Goal: Task Accomplishment & Management: Manage account settings

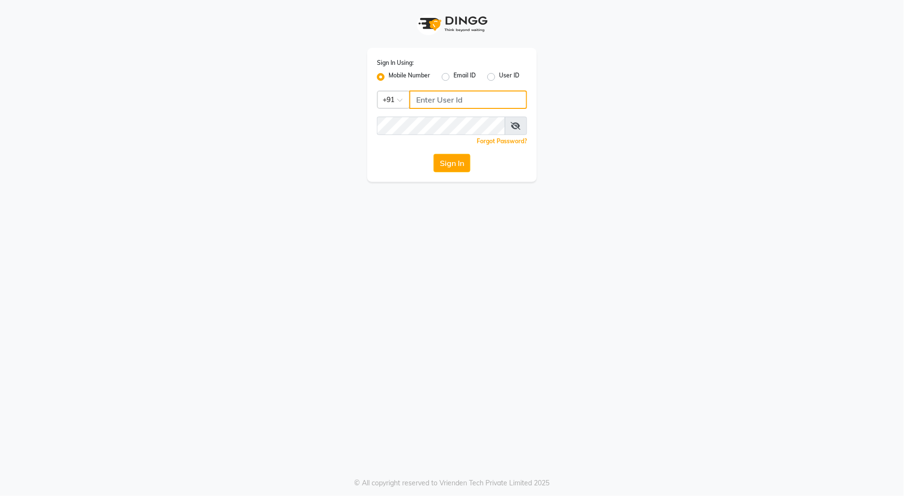
click at [436, 100] on input "Username" at bounding box center [468, 100] width 118 height 18
type input "9970179345"
click at [441, 165] on button "Sign In" at bounding box center [451, 163] width 37 height 18
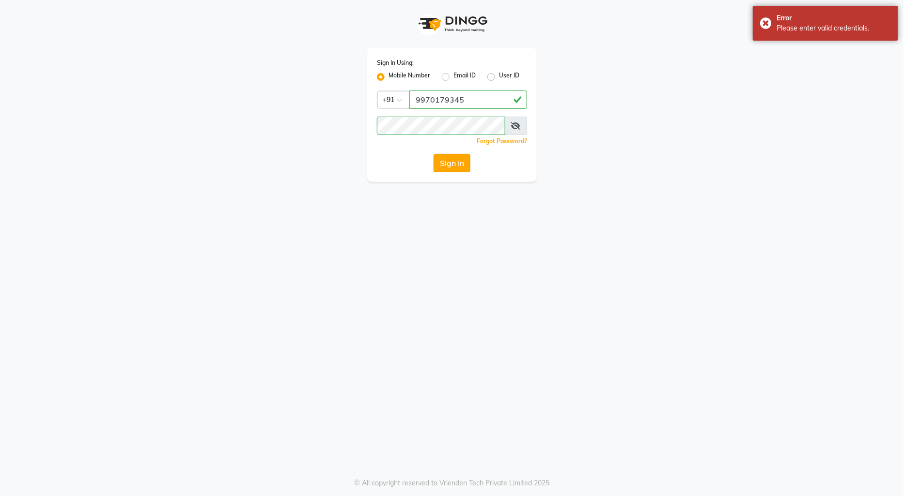
click at [454, 160] on button "Sign In" at bounding box center [451, 163] width 37 height 18
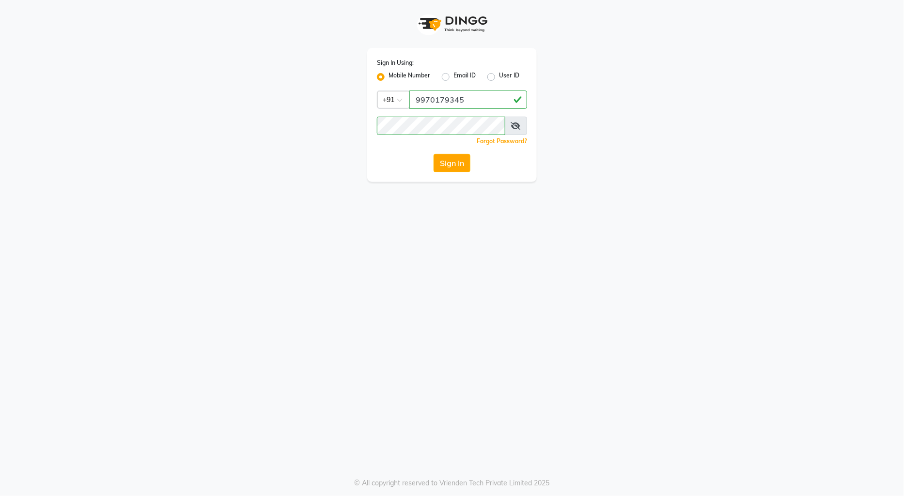
click at [514, 127] on icon at bounding box center [516, 126] width 10 height 8
click at [448, 162] on button "Sign In" at bounding box center [451, 163] width 37 height 18
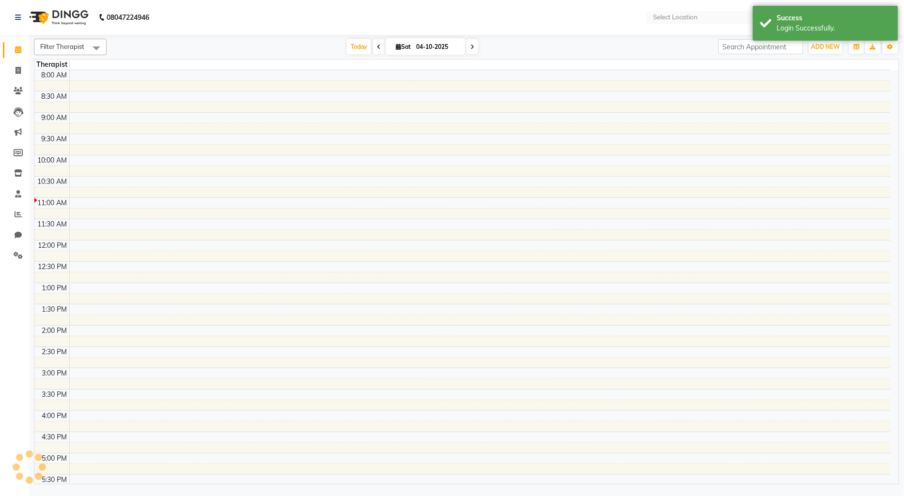
select select "en"
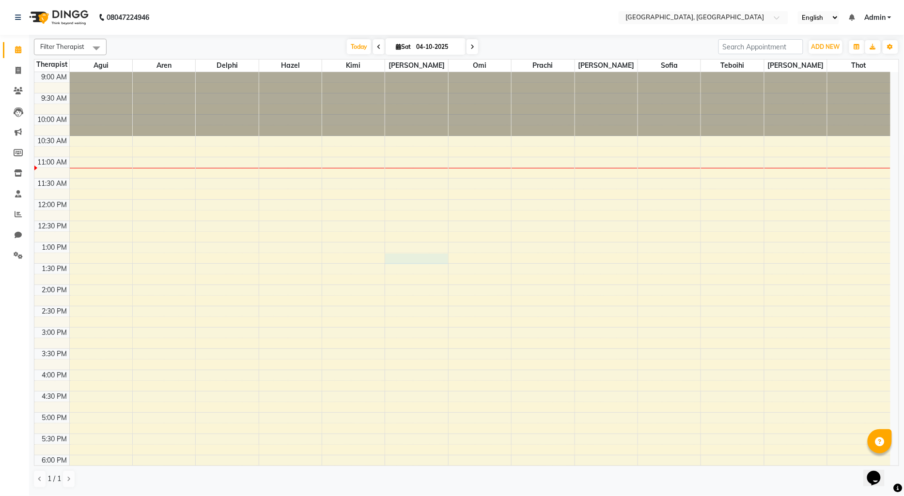
click at [401, 263] on div "9:00 AM 9:30 AM 10:00 AM 10:30 AM 11:00 AM 11:30 AM 12:00 PM 12:30 PM 1:00 PM 1…" at bounding box center [462, 370] width 856 height 596
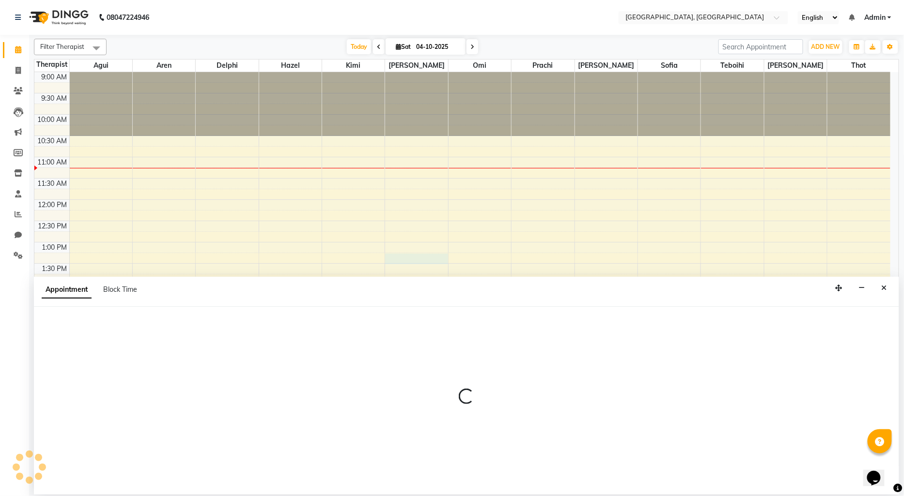
select select "12125"
select select "795"
select select "tentative"
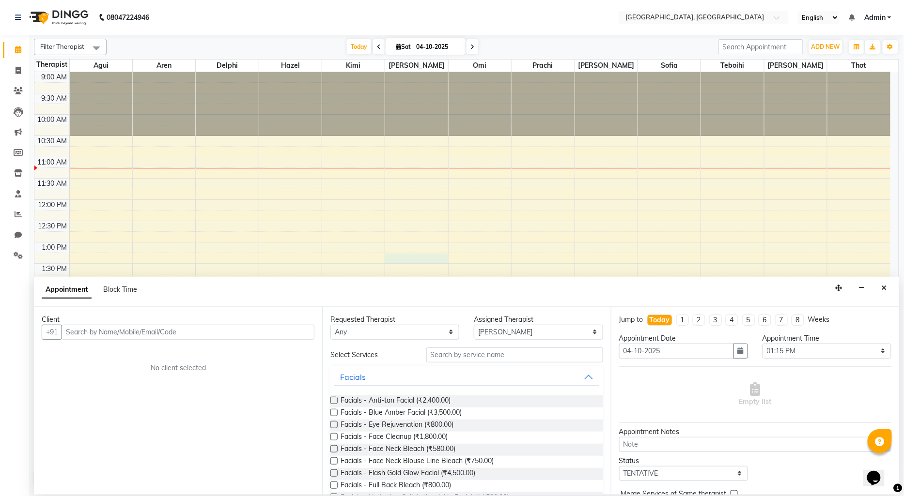
click at [87, 335] on input "text" at bounding box center [188, 332] width 253 height 15
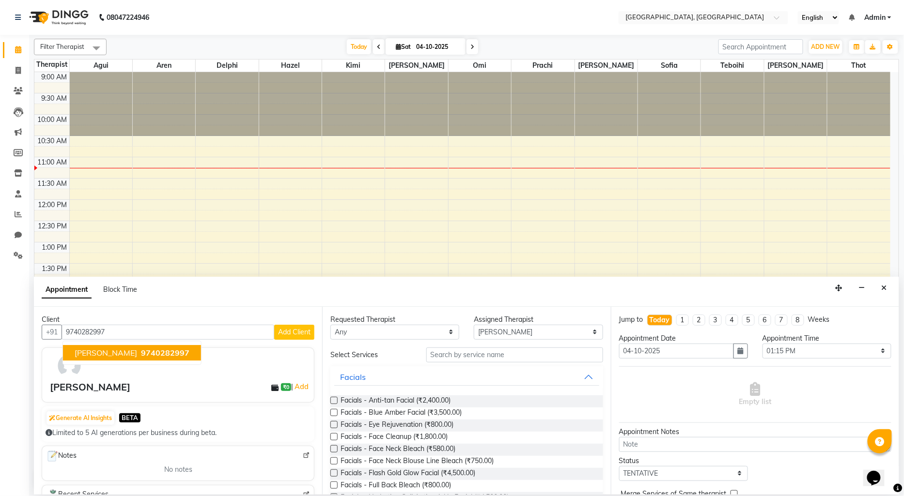
click at [155, 354] on span "9740282997" at bounding box center [165, 353] width 48 height 10
type input "9740282997"
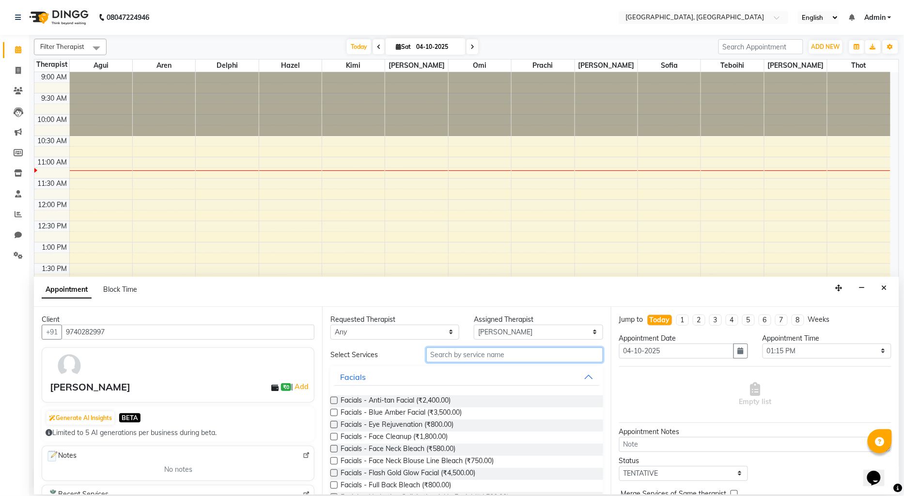
click at [451, 356] on input "text" at bounding box center [514, 355] width 177 height 15
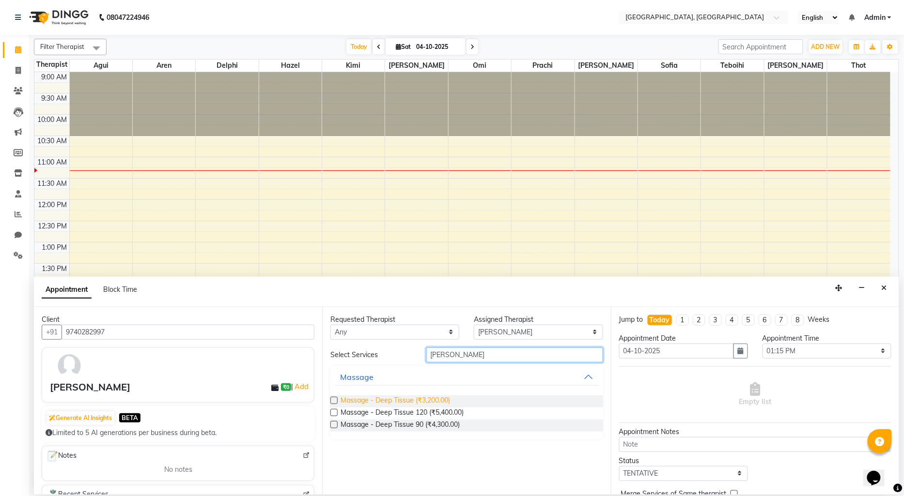
type input "[PERSON_NAME]"
click at [431, 398] on span "Massage - Deep Tissue (₹3,200.00)" at bounding box center [395, 402] width 109 height 12
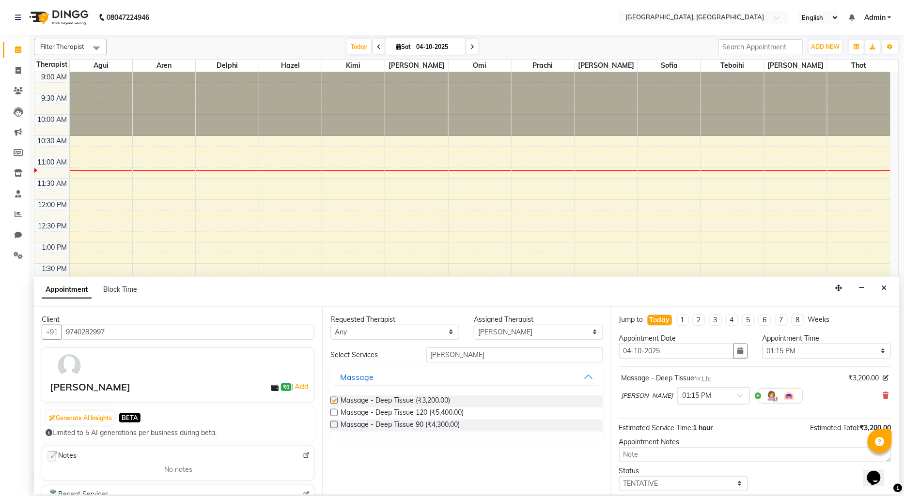
checkbox input "false"
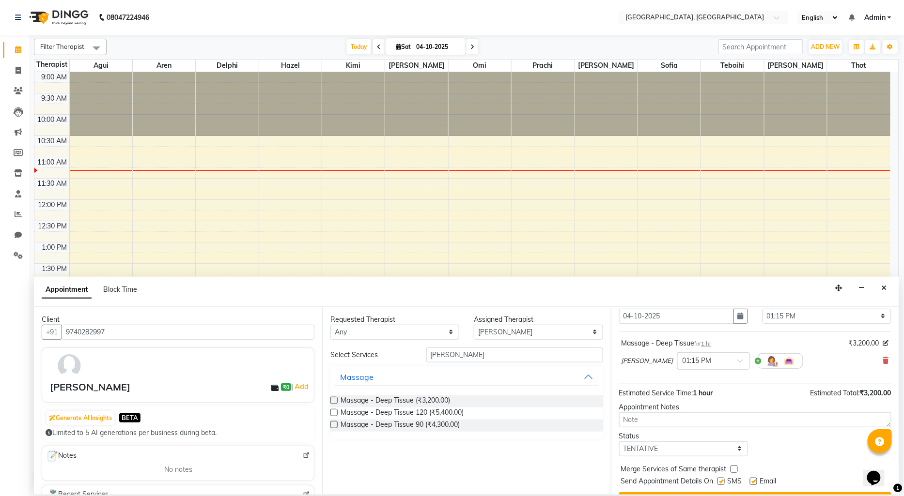
scroll to position [54, 0]
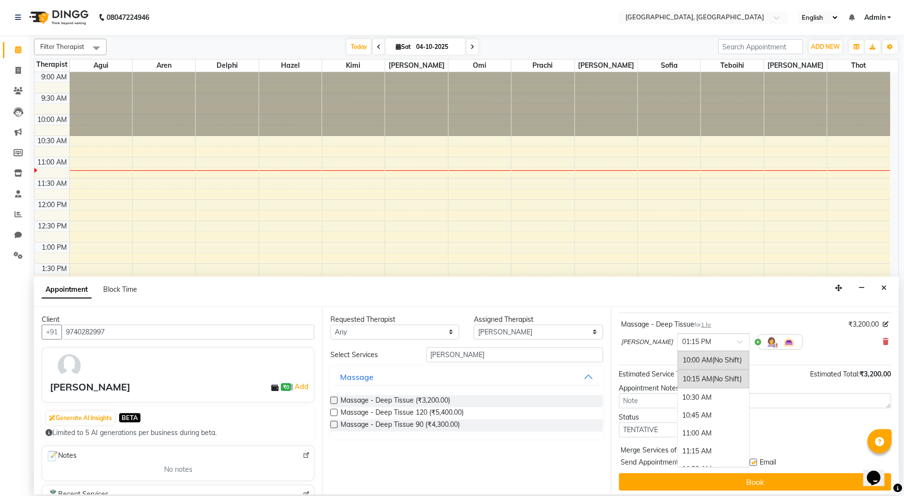
click at [682, 345] on input "text" at bounding box center [703, 342] width 43 height 10
click at [678, 446] on div "05:30 PM" at bounding box center [714, 449] width 72 height 18
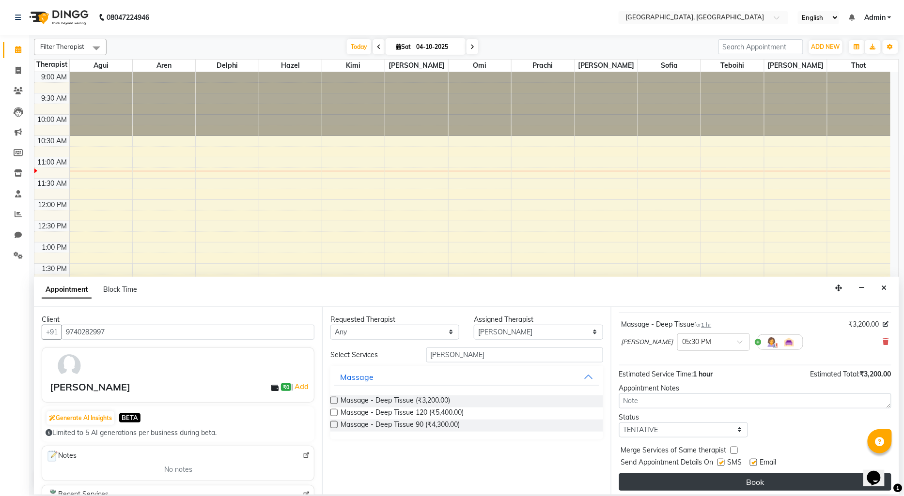
click at [706, 476] on button "Book" at bounding box center [755, 482] width 272 height 17
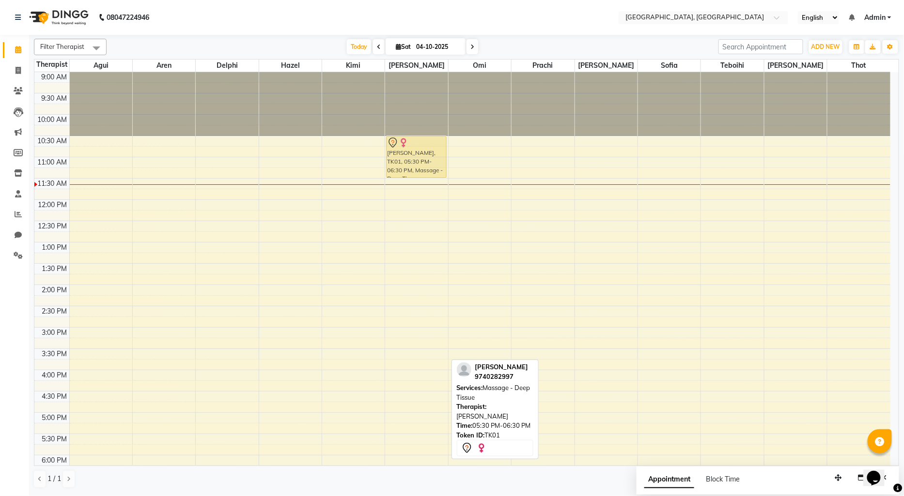
drag, startPoint x: 419, startPoint y: 452, endPoint x: 433, endPoint y: 156, distance: 295.8
click at [433, 156] on div "[PERSON_NAME], TK01, 05:30 PM-06:30 PM, Massage - Deep Tissue [PERSON_NAME][GEO…" at bounding box center [416, 370] width 62 height 596
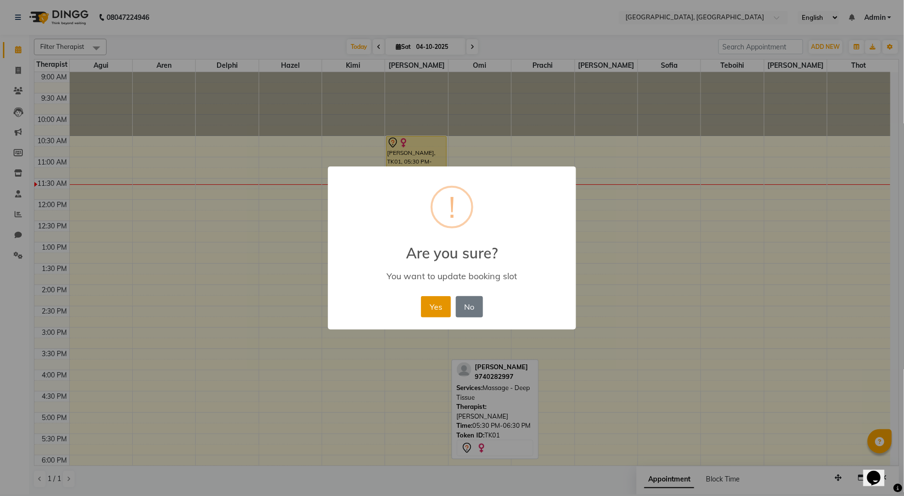
click at [442, 308] on button "Yes" at bounding box center [436, 306] width 30 height 21
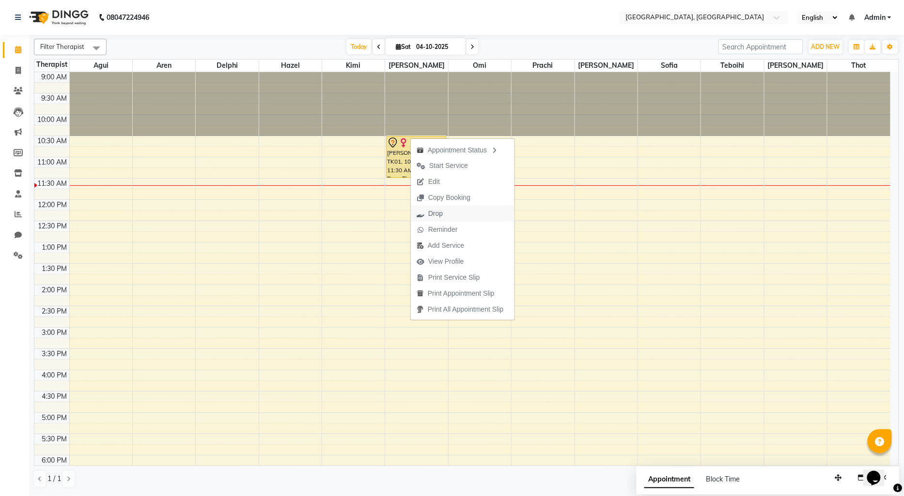
click at [432, 214] on span "Drop" at bounding box center [435, 214] width 15 height 10
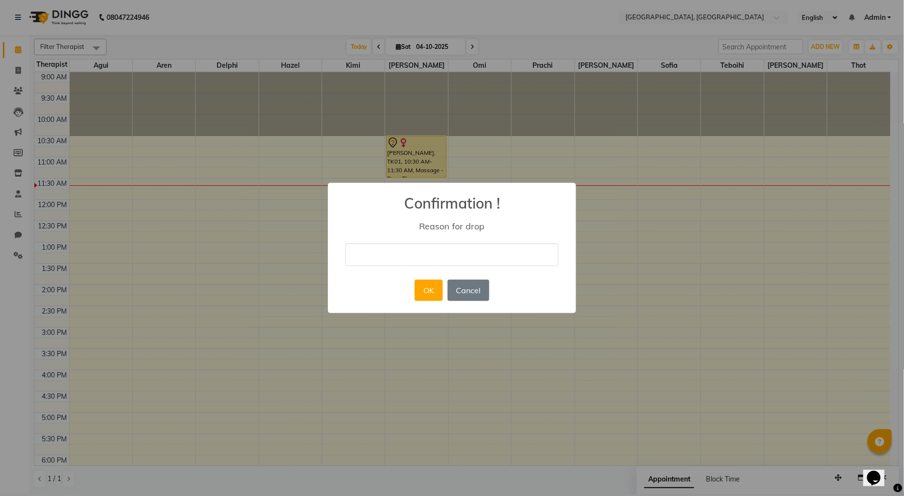
click at [410, 255] on input "text" at bounding box center [451, 255] width 213 height 23
type input "Cancel"
click at [432, 292] on button "OK" at bounding box center [429, 290] width 28 height 21
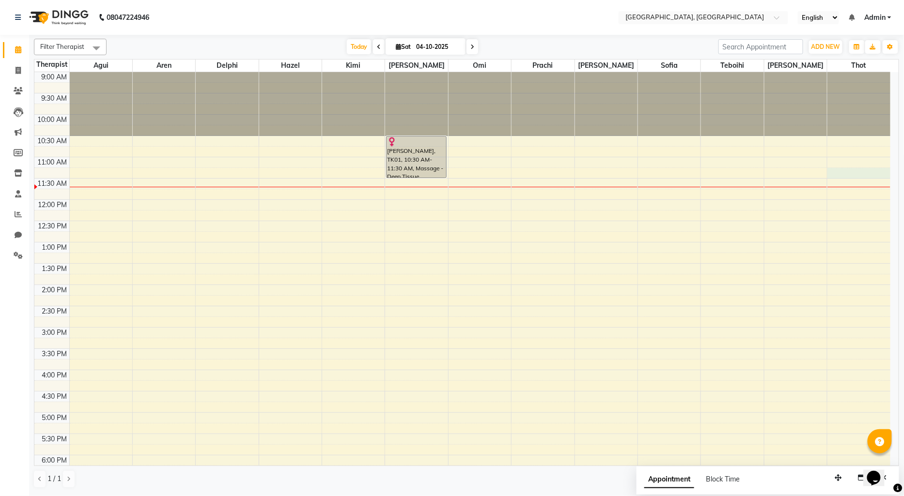
click at [831, 173] on div "9:00 AM 9:30 AM 10:00 AM 10:30 AM 11:00 AM 11:30 AM 12:00 PM 12:30 PM 1:00 PM 1…" at bounding box center [462, 370] width 856 height 596
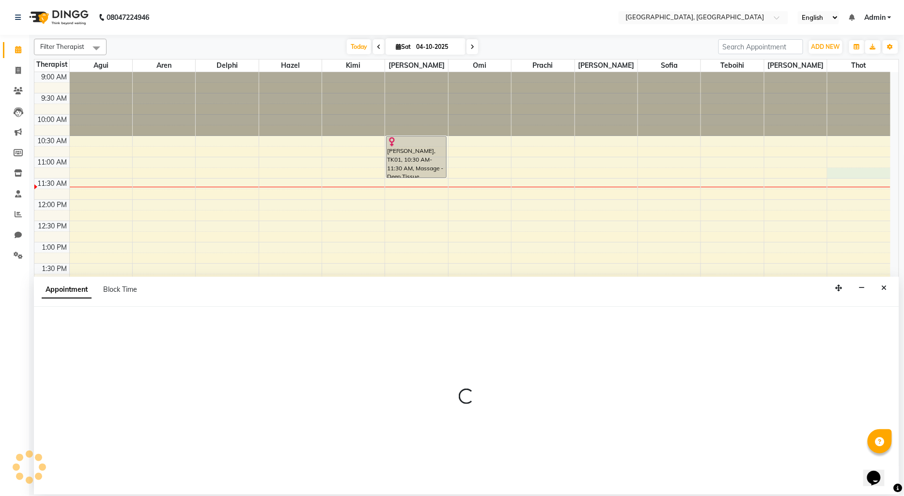
select select "80656"
select select "675"
select select "tentative"
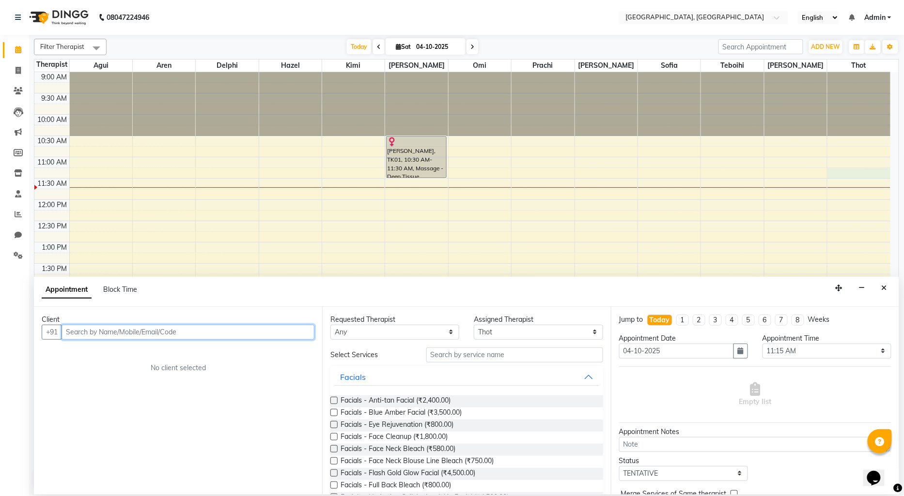
paste input "9930969450"
type input "9930969450"
click at [276, 336] on button "Add Client" at bounding box center [294, 332] width 40 height 15
select select "22"
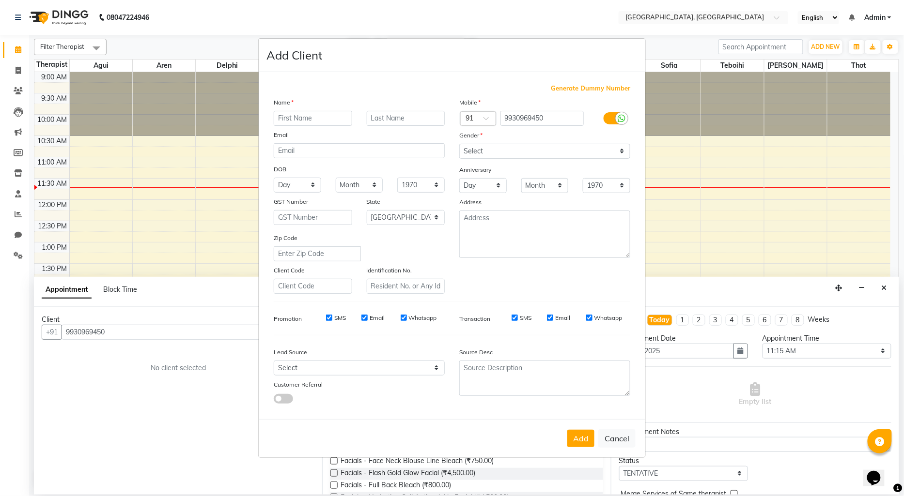
click at [280, 118] on input "text" at bounding box center [313, 118] width 78 height 15
type input "s"
type input "Shivani"
click at [403, 122] on input "text" at bounding box center [406, 118] width 78 height 15
type input "[PERSON_NAME]"
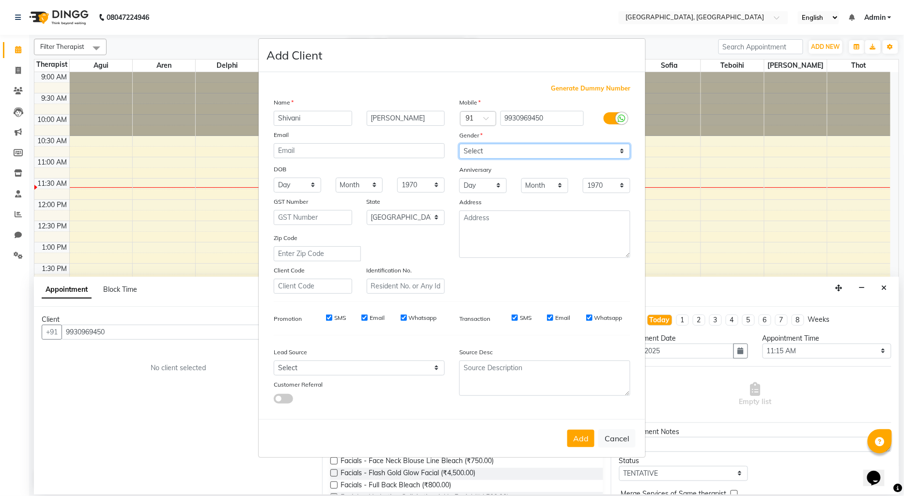
click at [528, 152] on select "Select [DEMOGRAPHIC_DATA] [DEMOGRAPHIC_DATA] Other Prefer Not To Say" at bounding box center [544, 151] width 171 height 15
select select "[DEMOGRAPHIC_DATA]"
click at [459, 144] on select "Select [DEMOGRAPHIC_DATA] [DEMOGRAPHIC_DATA] Other Prefer Not To Say" at bounding box center [544, 151] width 171 height 15
click at [579, 442] on button "Add" at bounding box center [580, 438] width 27 height 17
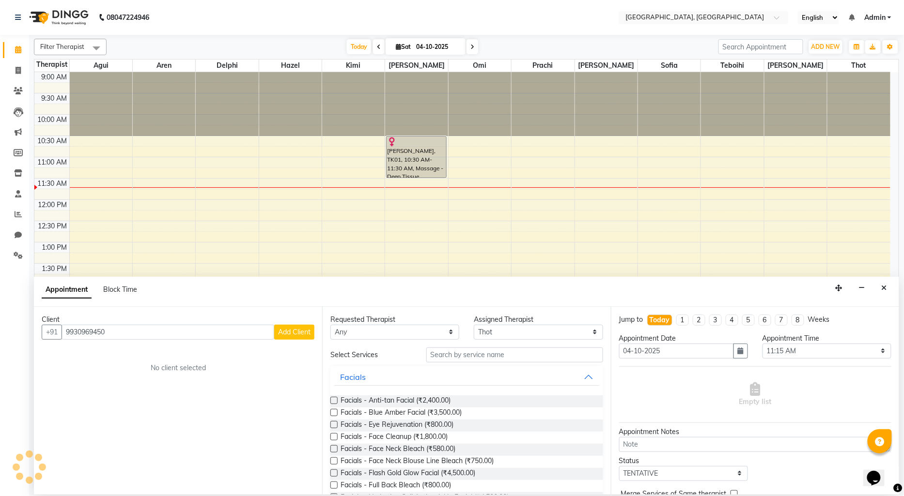
select select
select select "null"
select select
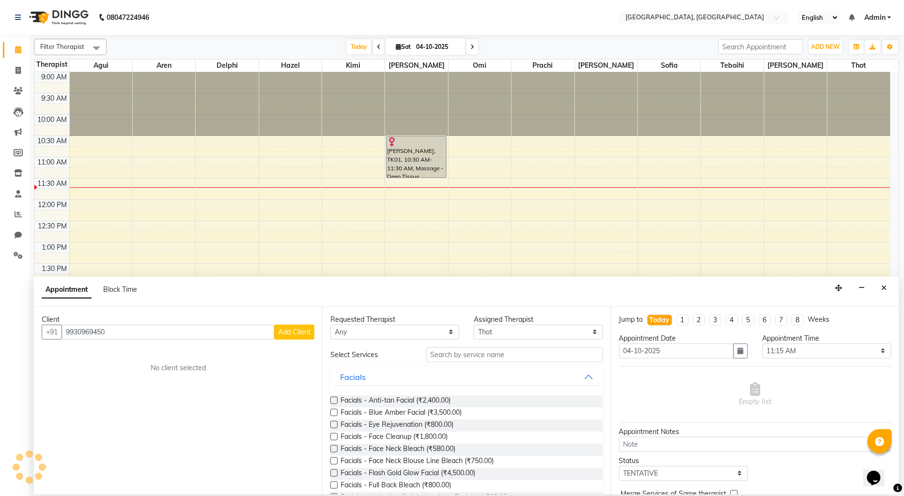
select select
checkbox input "false"
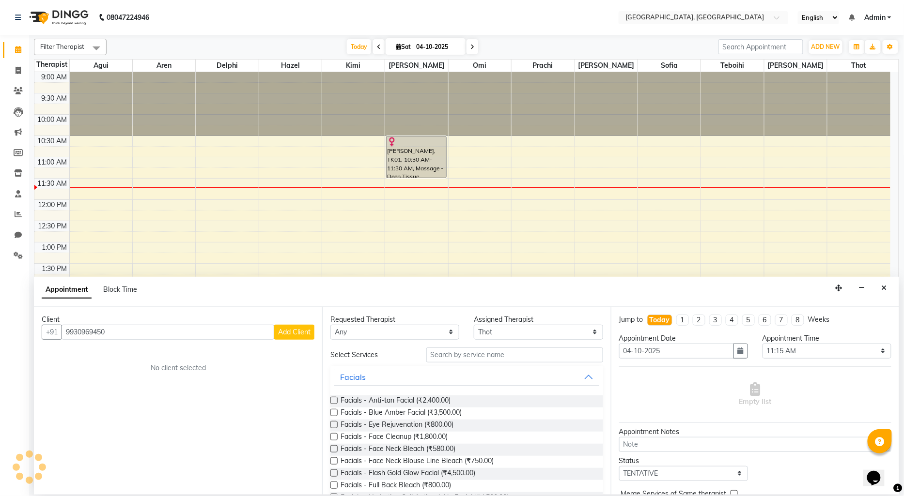
checkbox input "false"
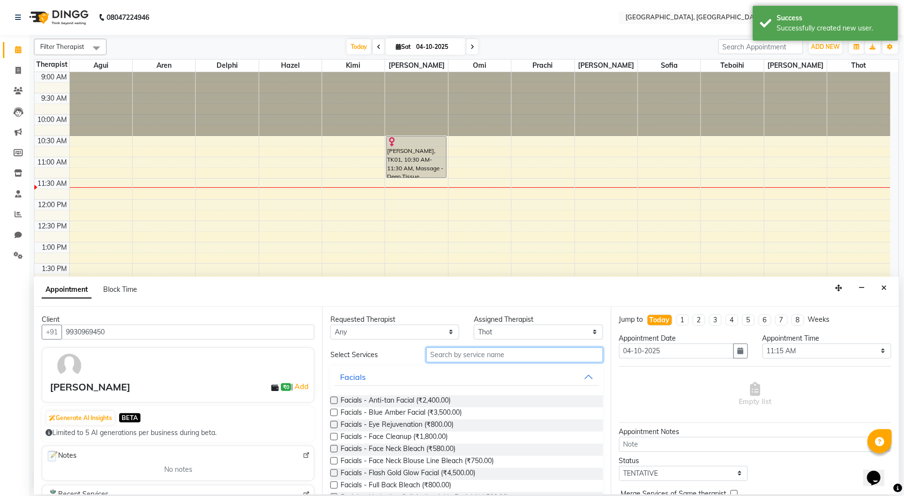
click at [458, 357] on input "text" at bounding box center [514, 355] width 177 height 15
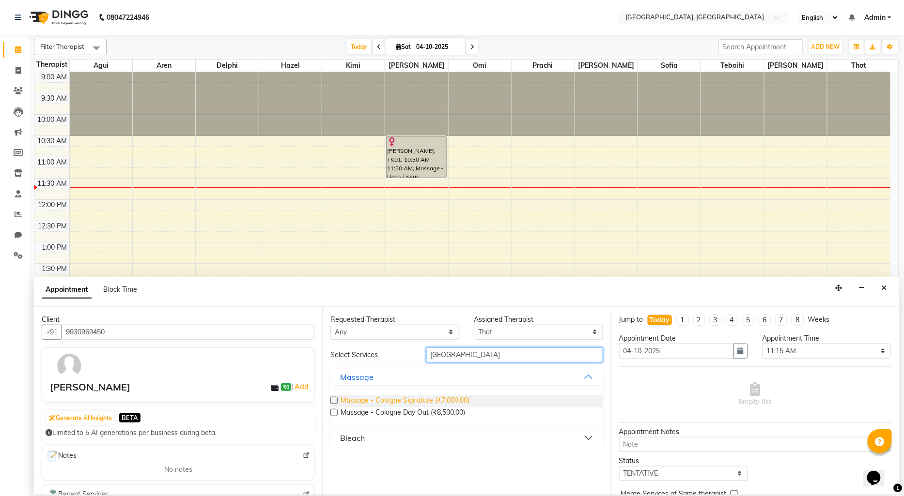
type input "[GEOGRAPHIC_DATA]"
click at [458, 396] on span "Massage - Cologne Signature (₹7,000.00)" at bounding box center [405, 402] width 129 height 12
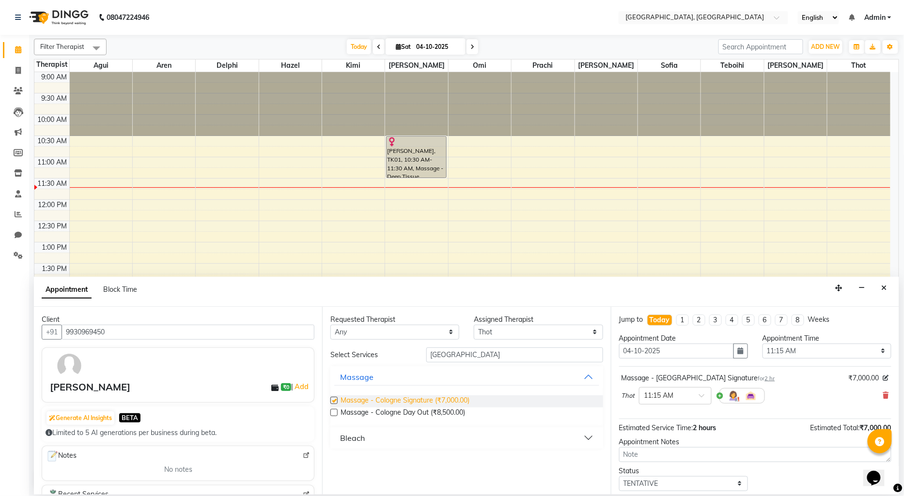
checkbox input "false"
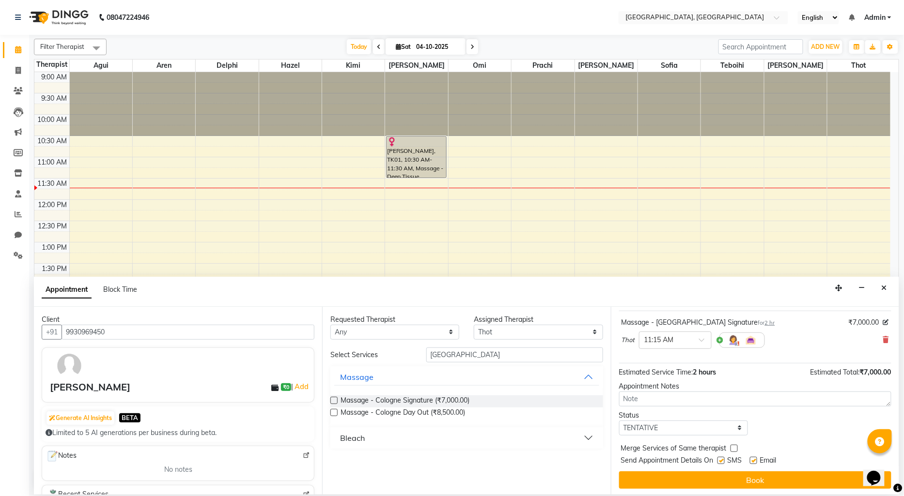
scroll to position [57, 0]
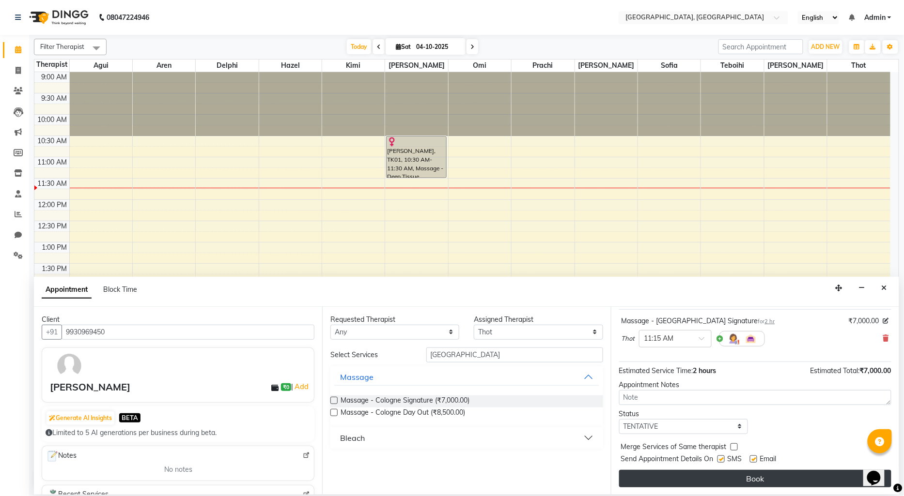
click at [670, 479] on button "Book" at bounding box center [755, 478] width 272 height 17
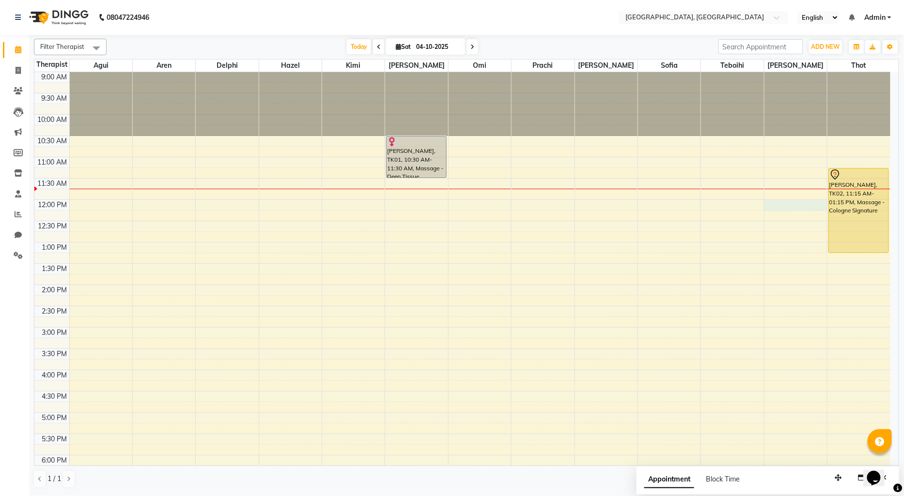
click at [771, 204] on div "9:00 AM 9:30 AM 10:00 AM 10:30 AM 11:00 AM 11:30 AM 12:00 PM 12:30 PM 1:00 PM 1…" at bounding box center [462, 370] width 856 height 596
select select "90088"
select select "720"
select select "tentative"
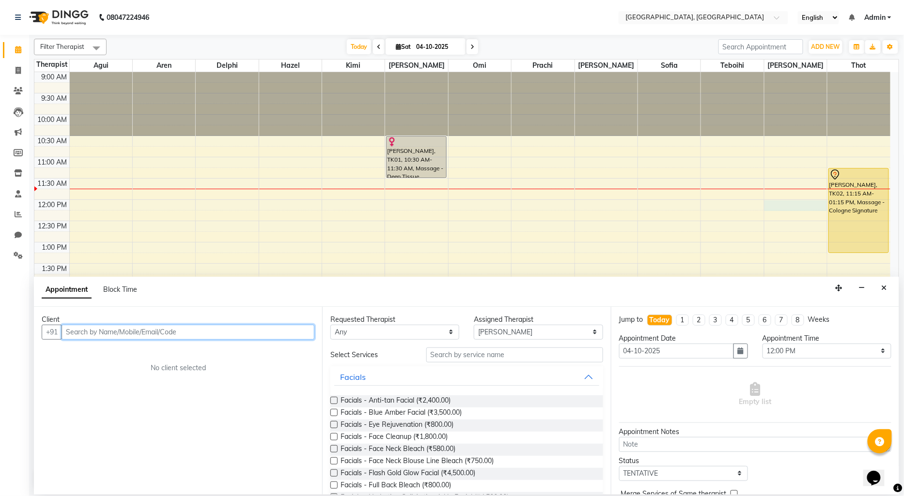
click at [107, 333] on input "text" at bounding box center [188, 332] width 253 height 15
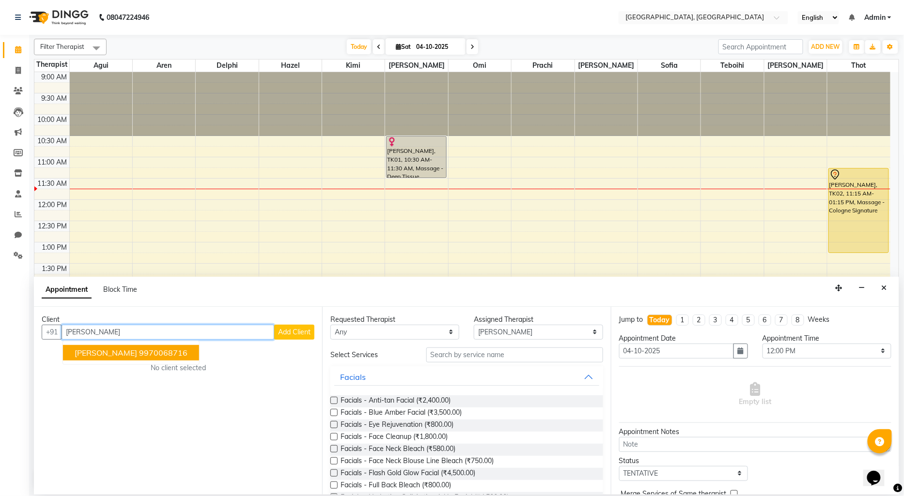
click at [118, 354] on span "[PERSON_NAME]" at bounding box center [106, 353] width 62 height 10
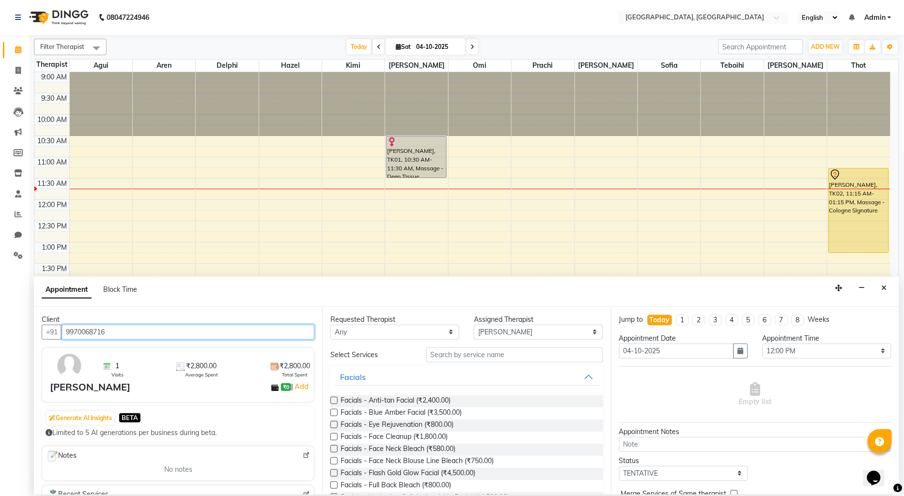
type input "9970068716"
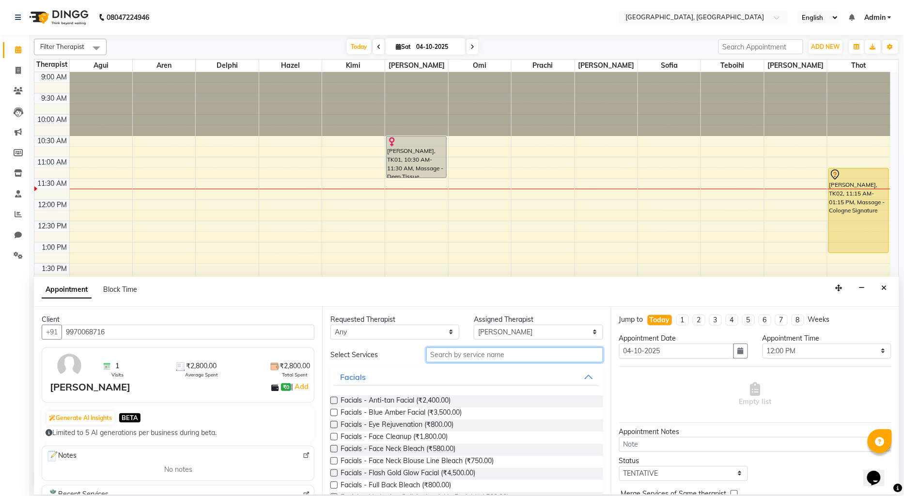
click at [469, 353] on input "text" at bounding box center [514, 355] width 177 height 15
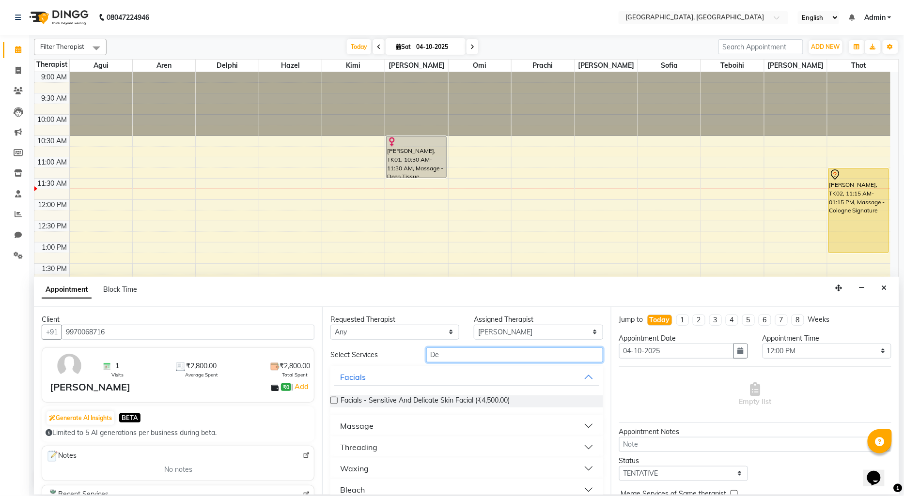
type input "D"
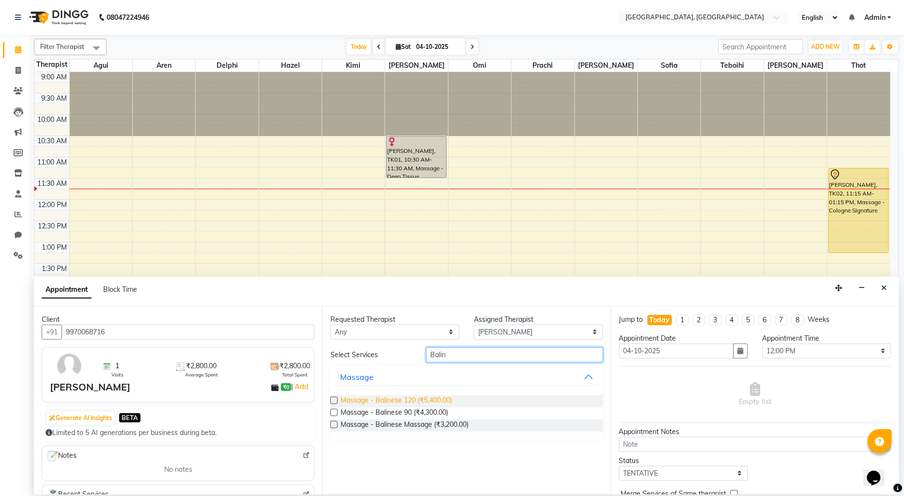
type input "Balin"
click at [439, 398] on span "Massage - Balinese 120 (₹5,400.00)" at bounding box center [396, 402] width 111 height 12
checkbox input "false"
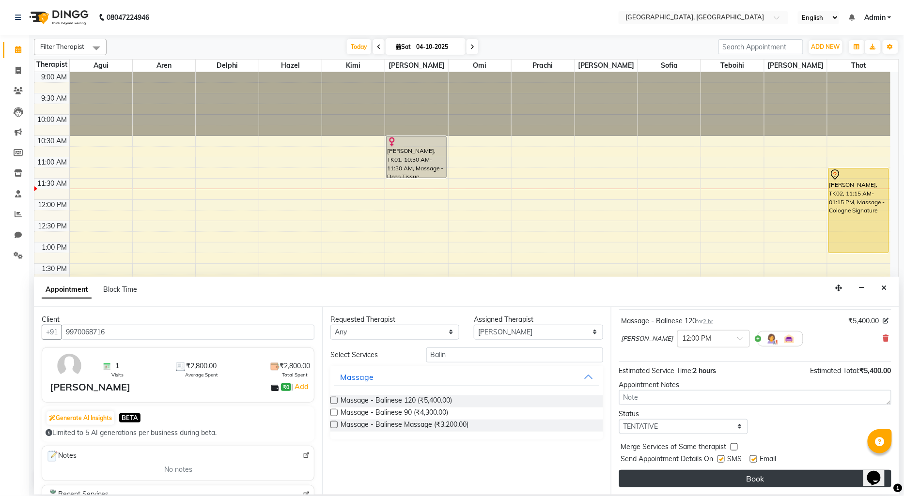
click at [728, 484] on button "Book" at bounding box center [755, 478] width 272 height 17
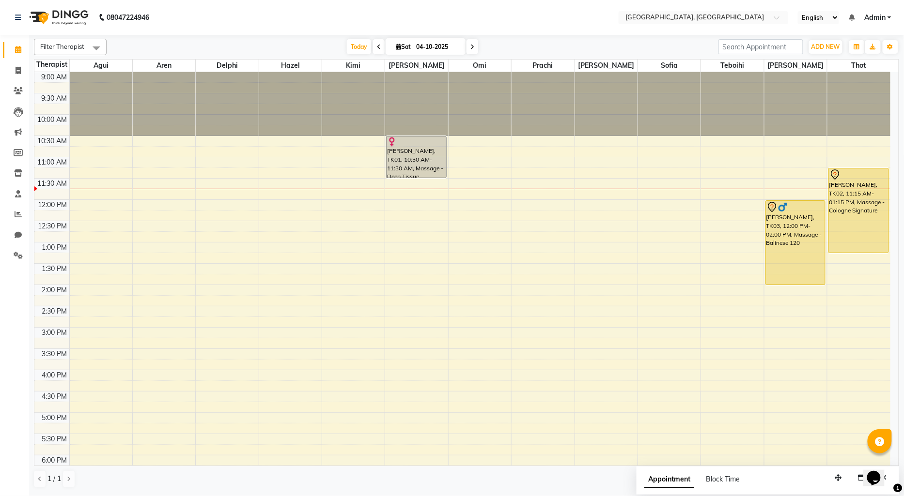
click at [325, 202] on div "9:00 AM 9:30 AM 10:00 AM 10:30 AM 11:00 AM 11:30 AM 12:00 PM 12:30 PM 1:00 PM 1…" at bounding box center [462, 370] width 856 height 596
select select "15045"
select select "720"
select select "tentative"
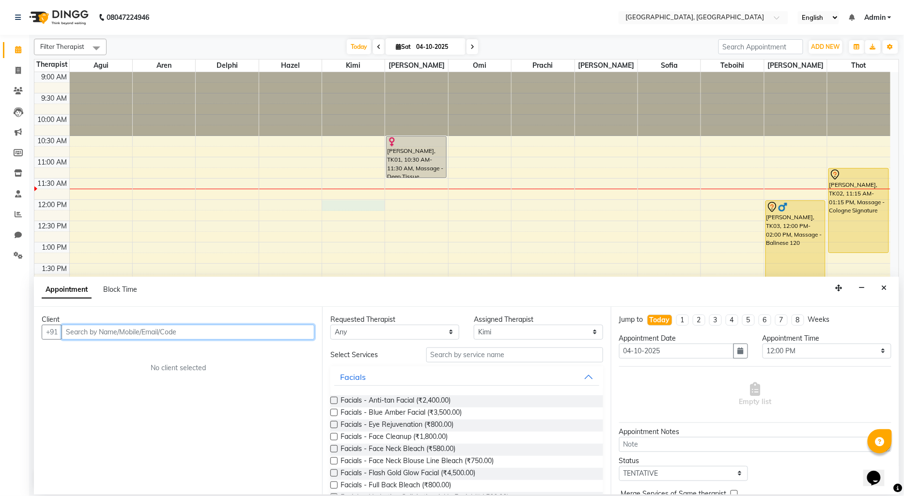
click at [98, 332] on input "text" at bounding box center [188, 332] width 253 height 15
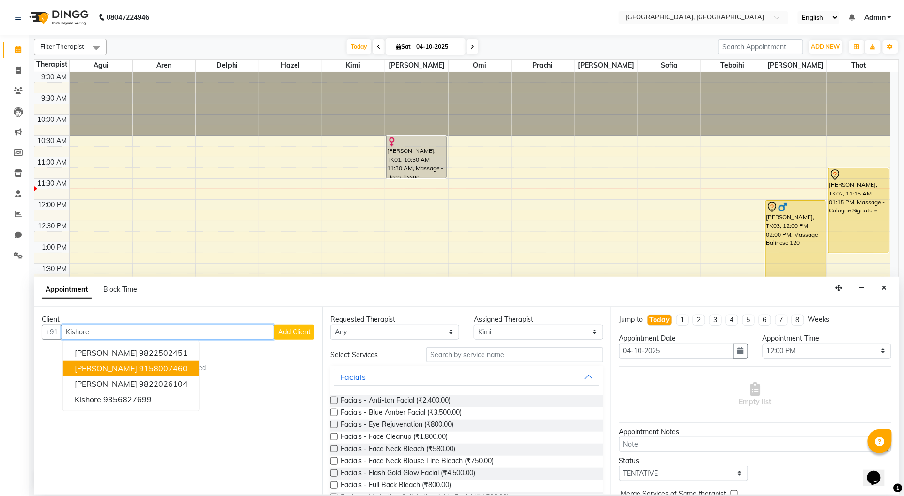
click at [123, 369] on span "[PERSON_NAME]" at bounding box center [106, 369] width 62 height 10
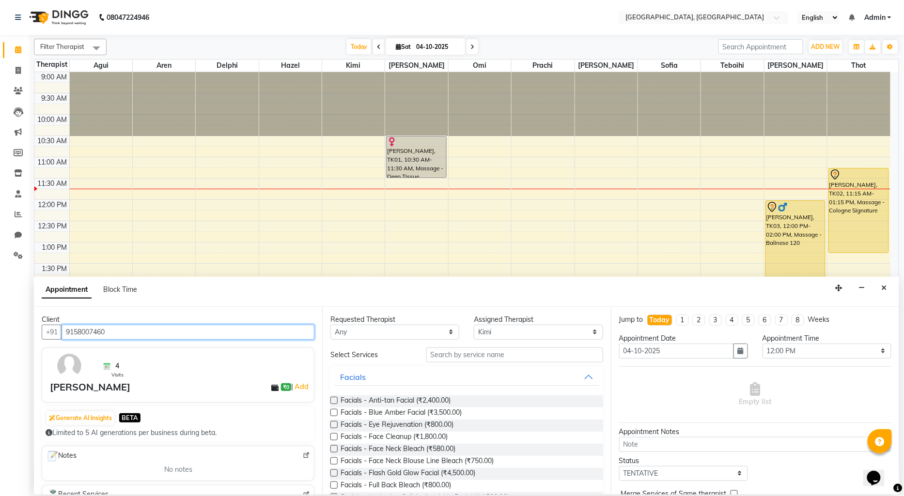
type input "9158007460"
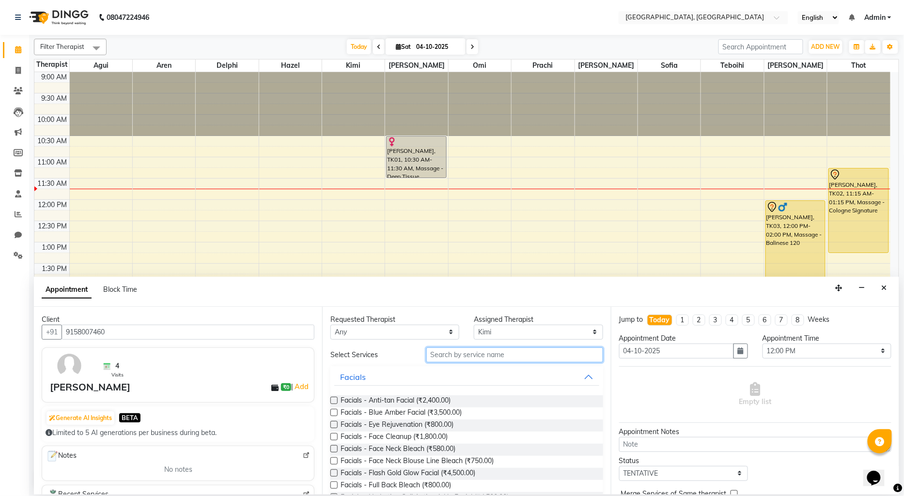
click at [478, 356] on input "text" at bounding box center [514, 355] width 177 height 15
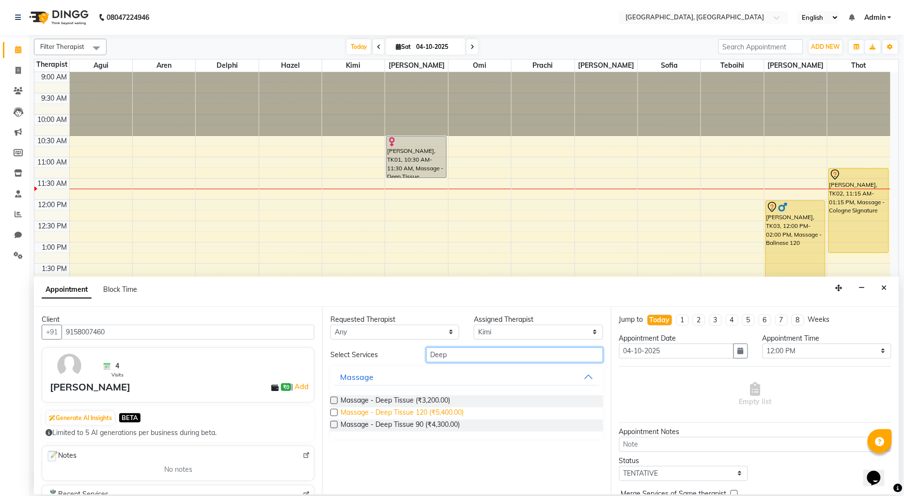
type input "Deep"
click at [433, 415] on span "Massage - Deep Tissue 120 (₹5,400.00)" at bounding box center [402, 414] width 123 height 12
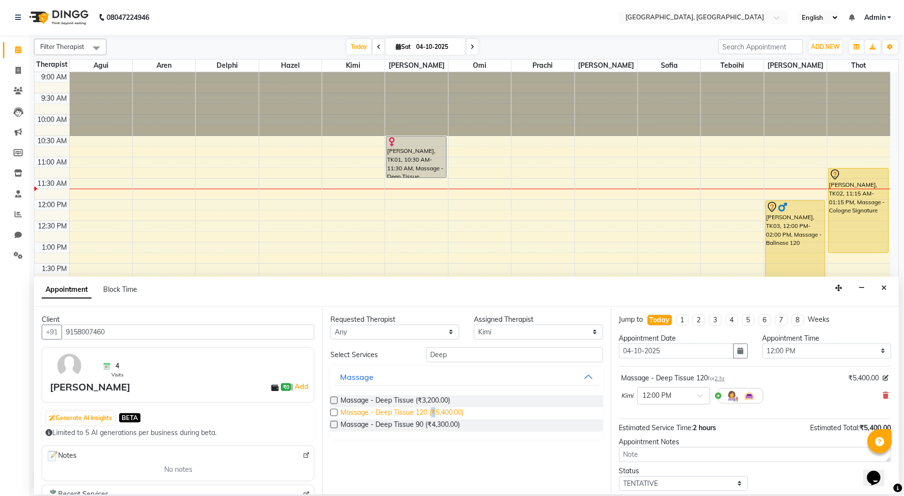
click at [433, 415] on span "Massage - Deep Tissue 120 (₹5,400.00)" at bounding box center [402, 414] width 123 height 12
checkbox input "false"
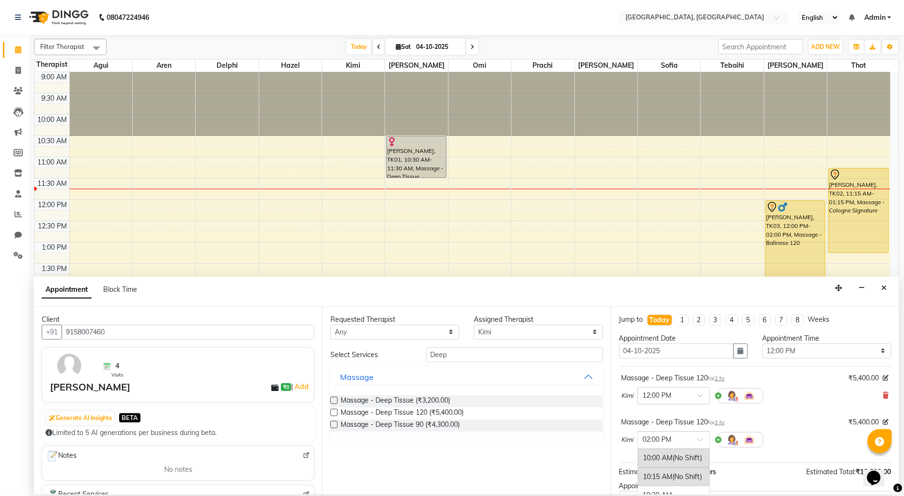
click at [676, 443] on input "text" at bounding box center [664, 439] width 43 height 10
click at [668, 475] on div "12:00 PM" at bounding box center [674, 476] width 72 height 18
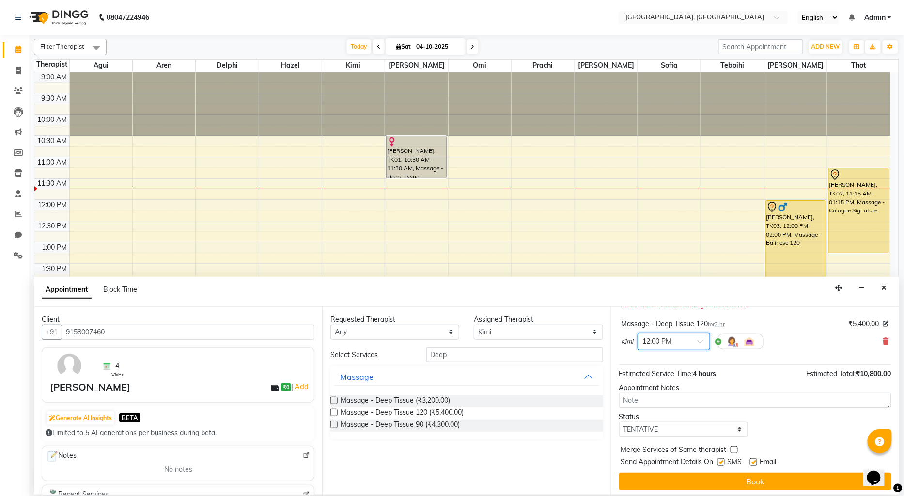
scroll to position [112, 0]
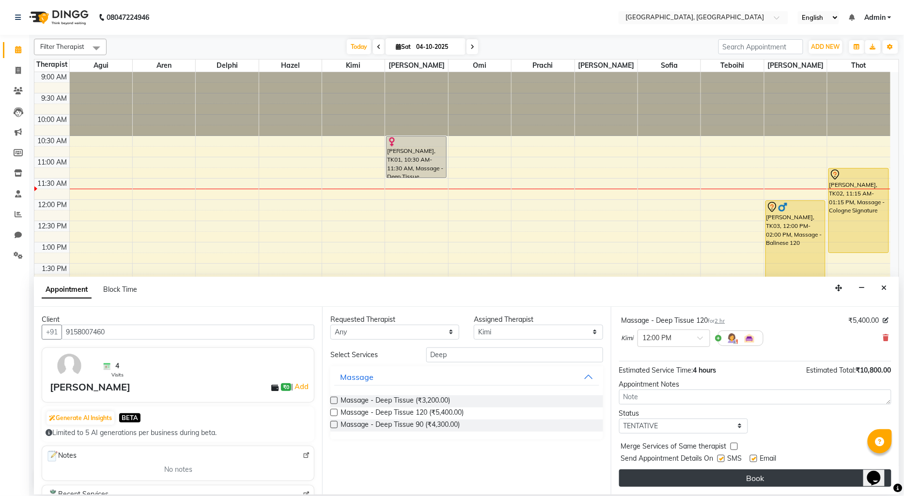
click at [697, 478] on button "Book" at bounding box center [755, 478] width 272 height 17
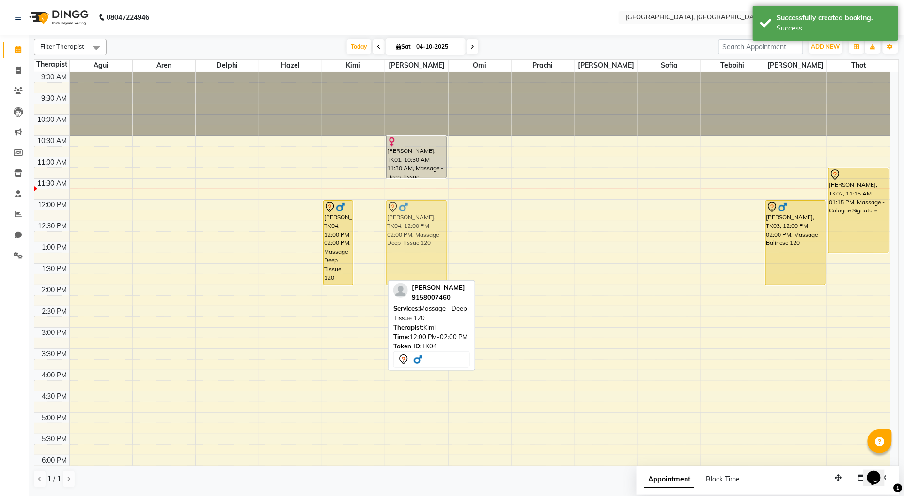
drag, startPoint x: 375, startPoint y: 255, endPoint x: 405, endPoint y: 255, distance: 30.0
click at [405, 255] on tr "[PERSON_NAME], TK04, 12:00 PM-02:00 PM, Massage - Deep Tissue [GEOGRAPHIC_DATA]…" at bounding box center [462, 370] width 856 height 596
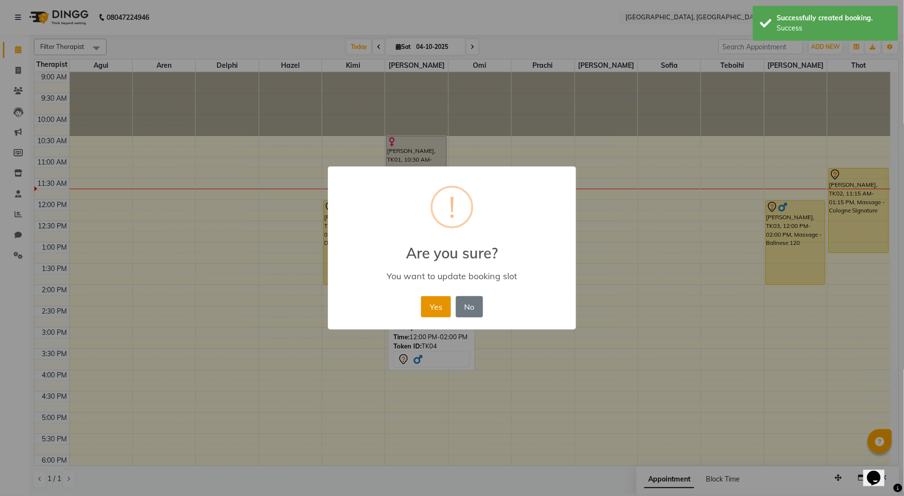
click at [441, 307] on button "Yes" at bounding box center [436, 306] width 30 height 21
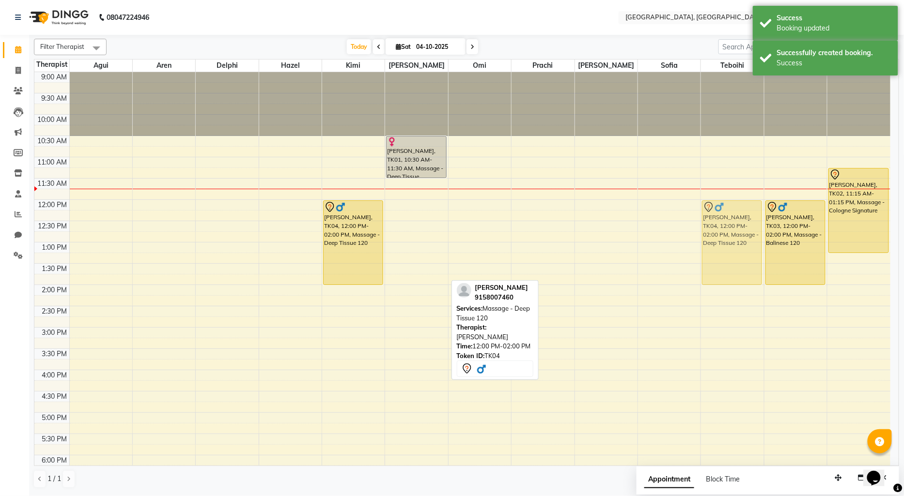
drag, startPoint x: 435, startPoint y: 260, endPoint x: 728, endPoint y: 263, distance: 293.5
click at [728, 263] on tr "[PERSON_NAME], TK04, 12:00 PM-02:00 PM, Massage - Deep Tissue [GEOGRAPHIC_DATA]…" at bounding box center [462, 370] width 856 height 596
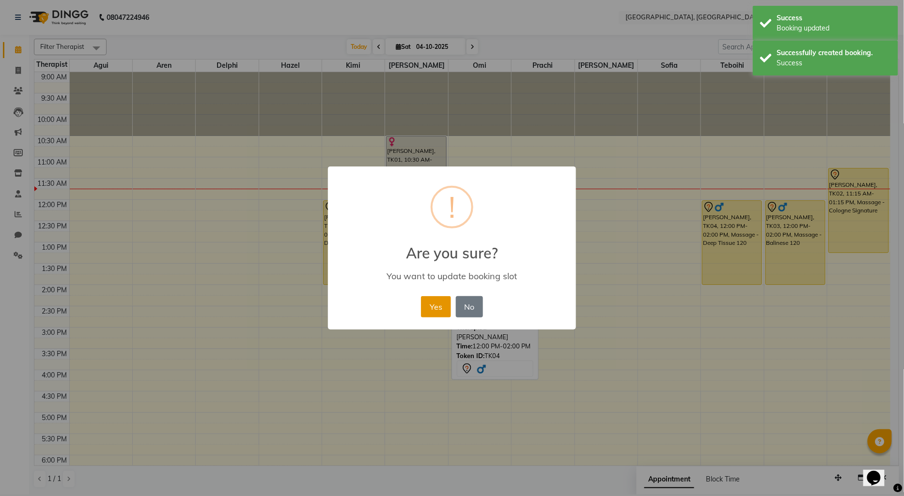
click at [430, 308] on button "Yes" at bounding box center [436, 306] width 30 height 21
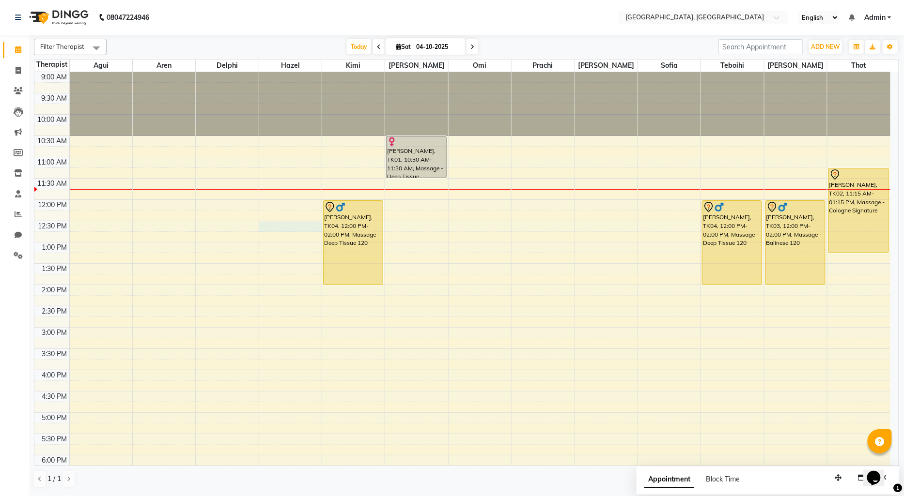
click at [276, 224] on div "9:00 AM 9:30 AM 10:00 AM 10:30 AM 11:00 AM 11:30 AM 12:00 PM 12:30 PM 1:00 PM 1…" at bounding box center [462, 370] width 856 height 596
select select "43726"
select select "750"
select select "tentative"
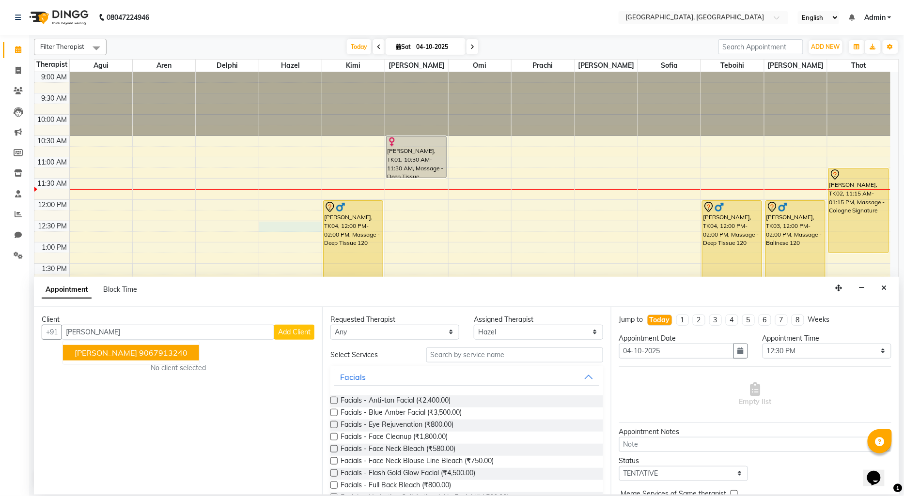
click at [139, 355] on ngb-highlight "9067913240" at bounding box center [163, 353] width 48 height 10
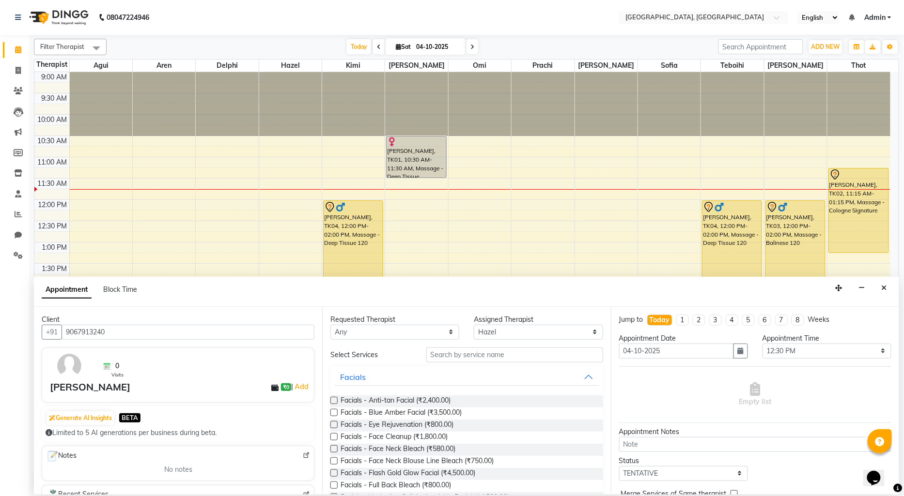
type input "9067913240"
click at [495, 357] on input "text" at bounding box center [514, 355] width 177 height 15
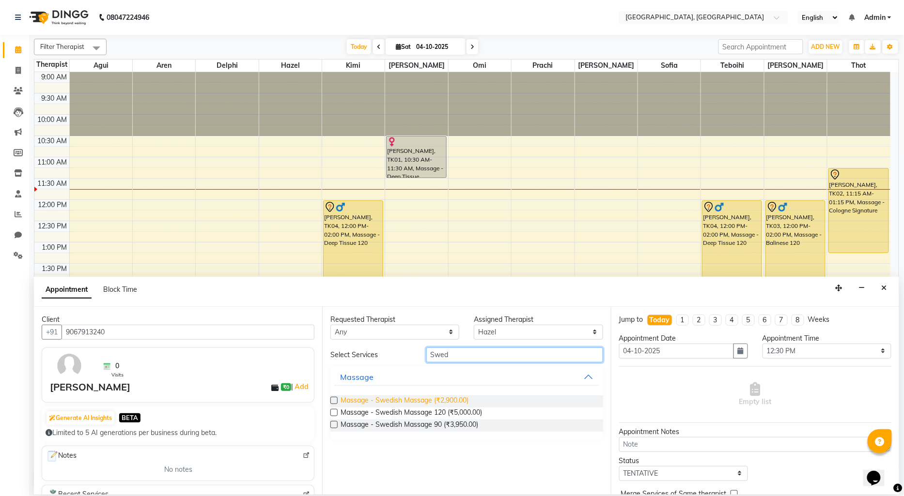
type input "Swed"
click at [449, 403] on span "Massage - Swedish Massage (₹2,900.00)" at bounding box center [405, 402] width 128 height 12
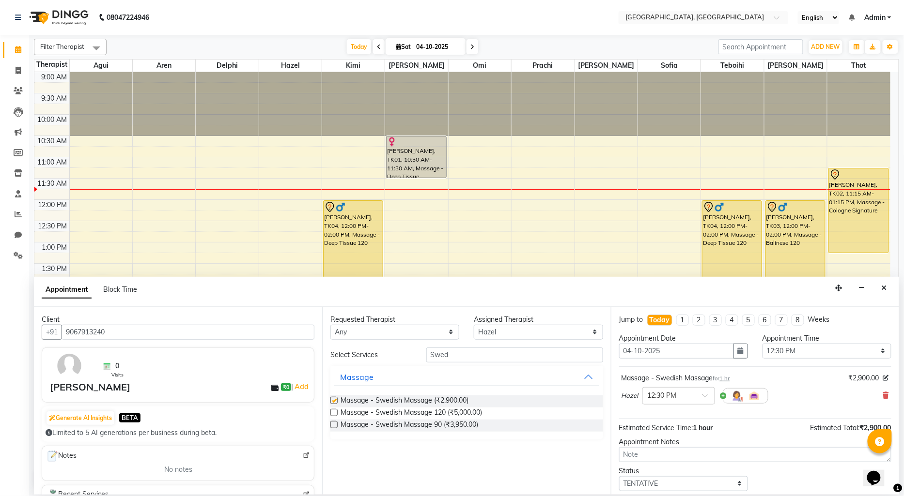
checkbox input "false"
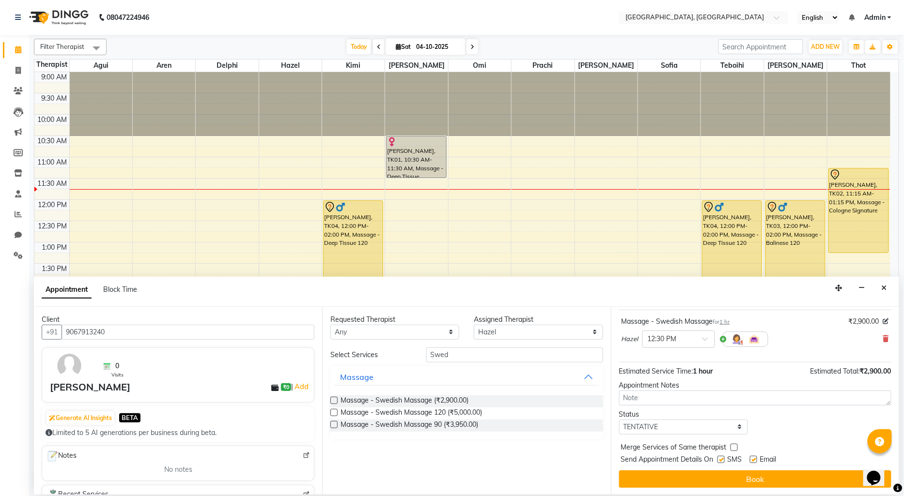
scroll to position [57, 0]
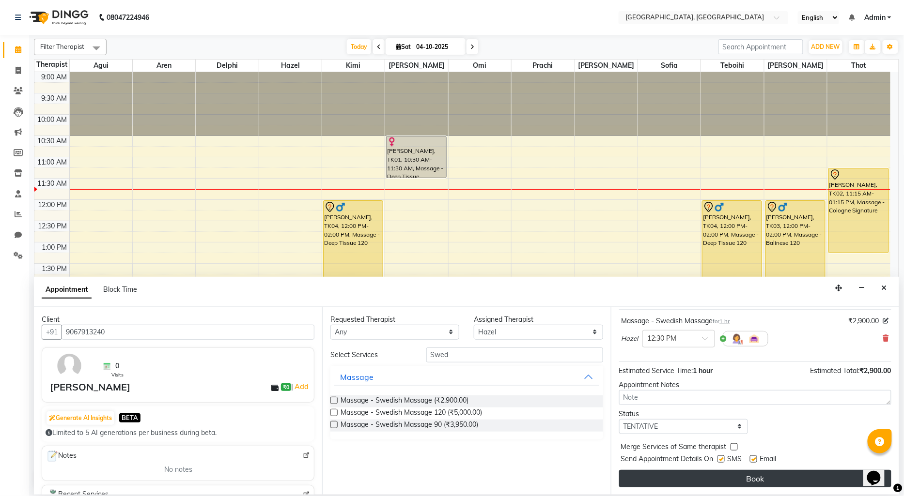
click at [720, 478] on button "Book" at bounding box center [755, 478] width 272 height 17
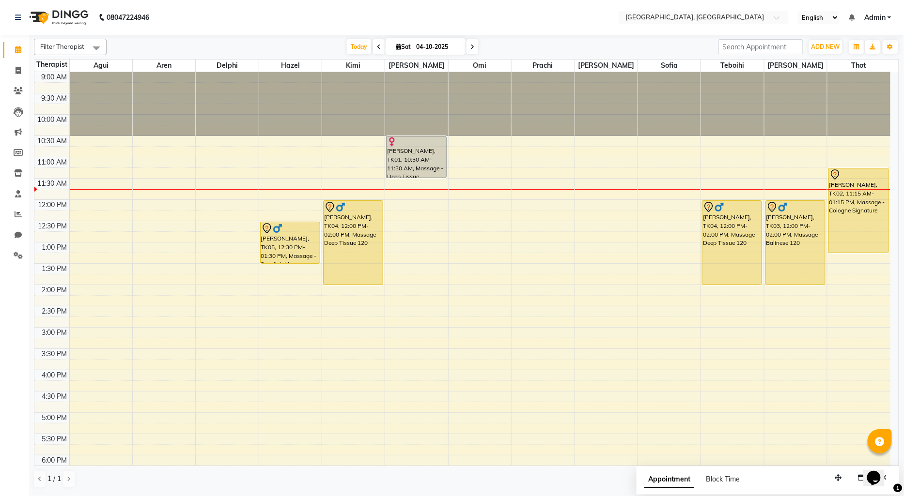
click at [201, 248] on div "9:00 AM 9:30 AM 10:00 AM 10:30 AM 11:00 AM 11:30 AM 12:00 PM 12:30 PM 1:00 PM 1…" at bounding box center [462, 370] width 856 height 596
select select "7707"
select select "tentative"
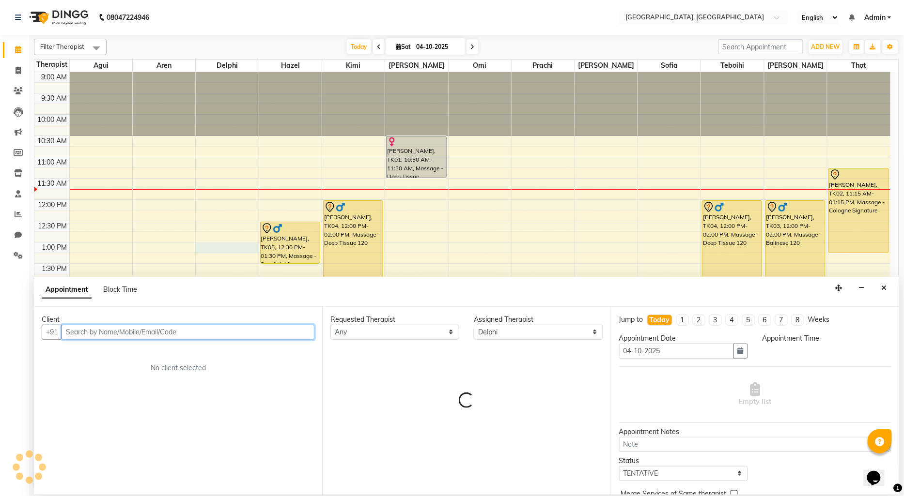
select select "780"
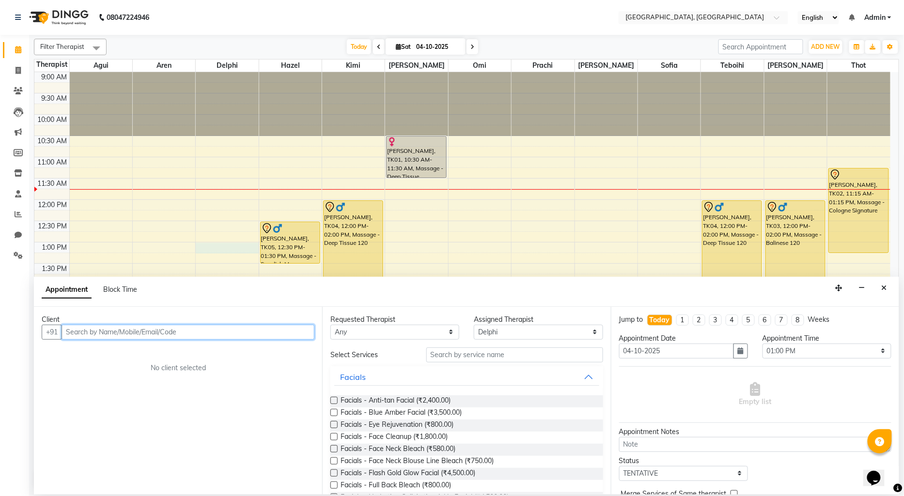
click at [69, 333] on input "text" at bounding box center [188, 332] width 253 height 15
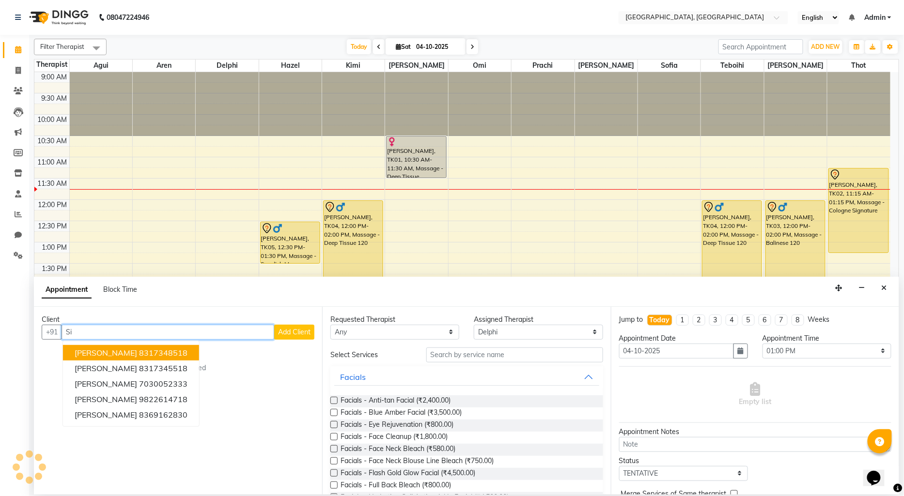
type input "S"
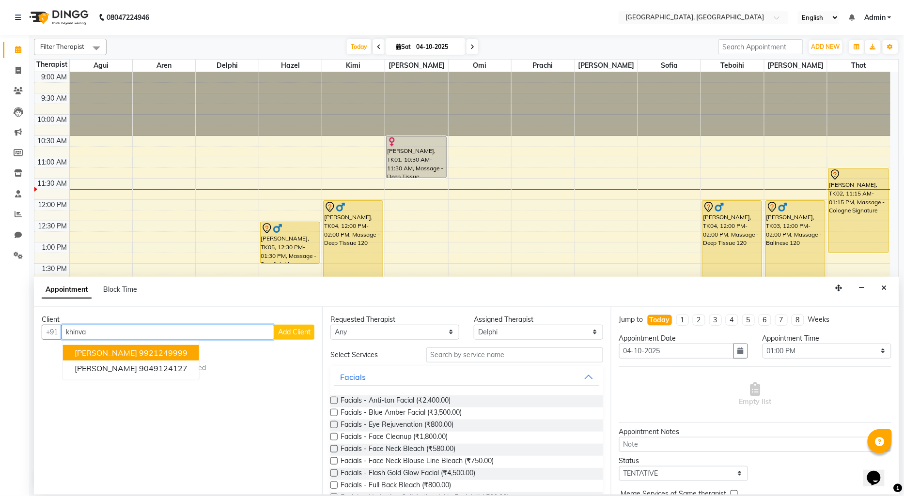
click at [131, 350] on span "[PERSON_NAME]" at bounding box center [106, 353] width 62 height 10
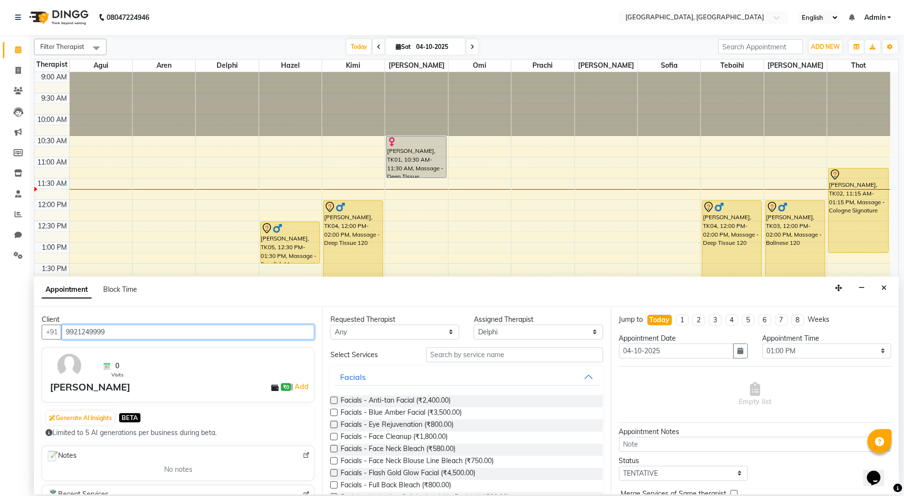
type input "9921249999"
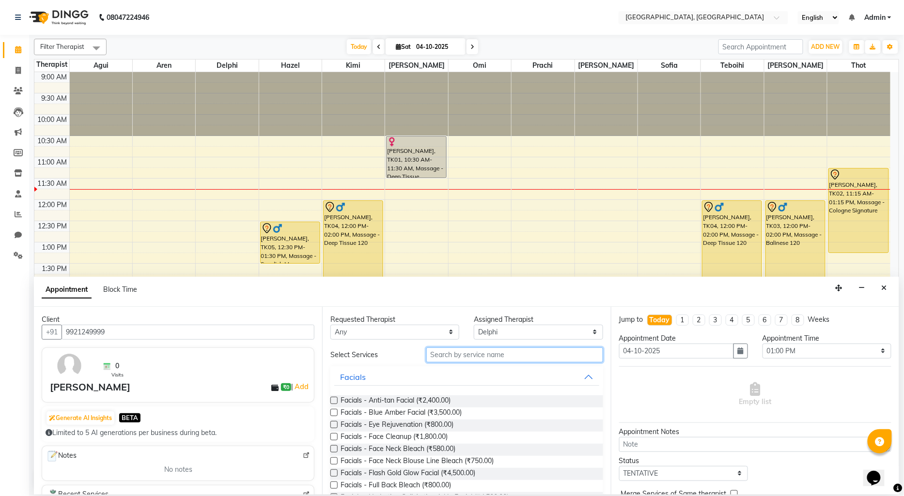
click at [499, 350] on input "text" at bounding box center [514, 355] width 177 height 15
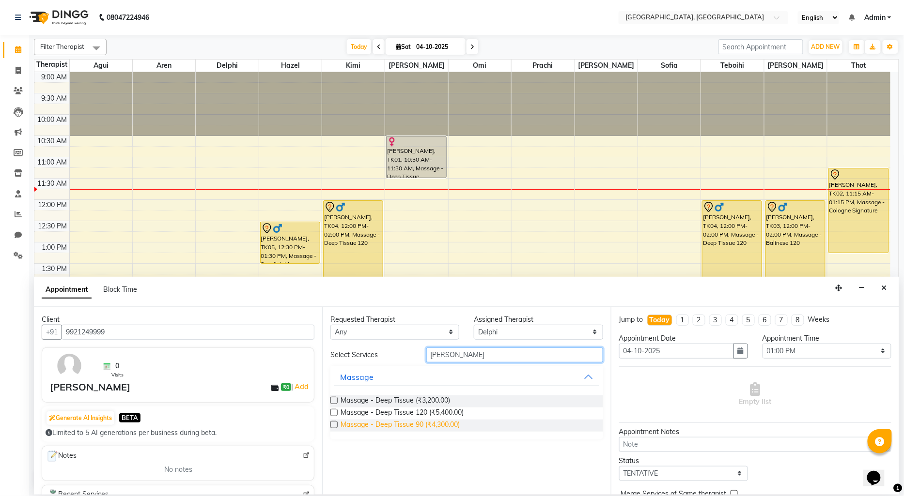
type input "[PERSON_NAME]"
click at [437, 425] on span "Massage - Deep Tissue 90 (₹4,300.00)" at bounding box center [400, 426] width 119 height 12
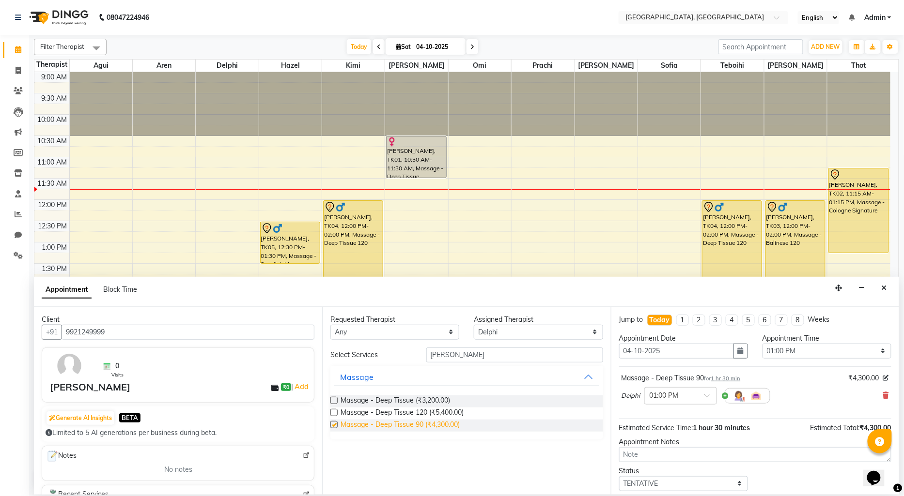
checkbox input "false"
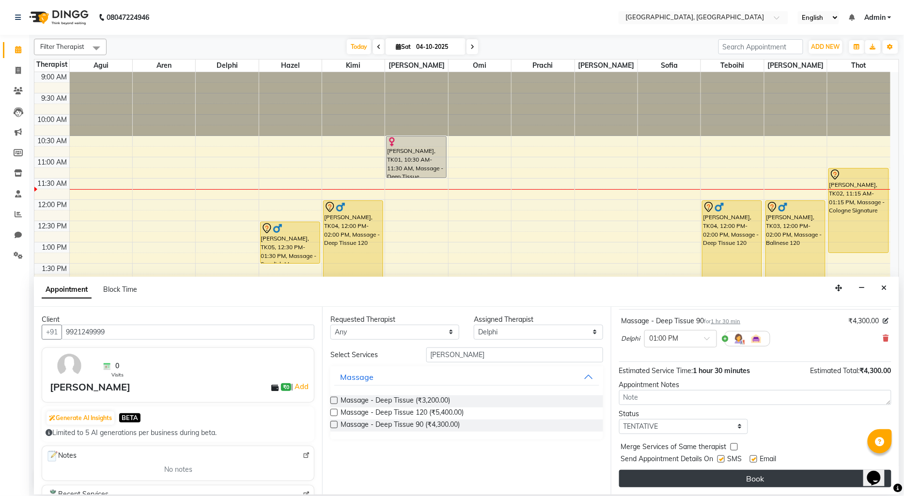
click at [673, 479] on button "Book" at bounding box center [755, 478] width 272 height 17
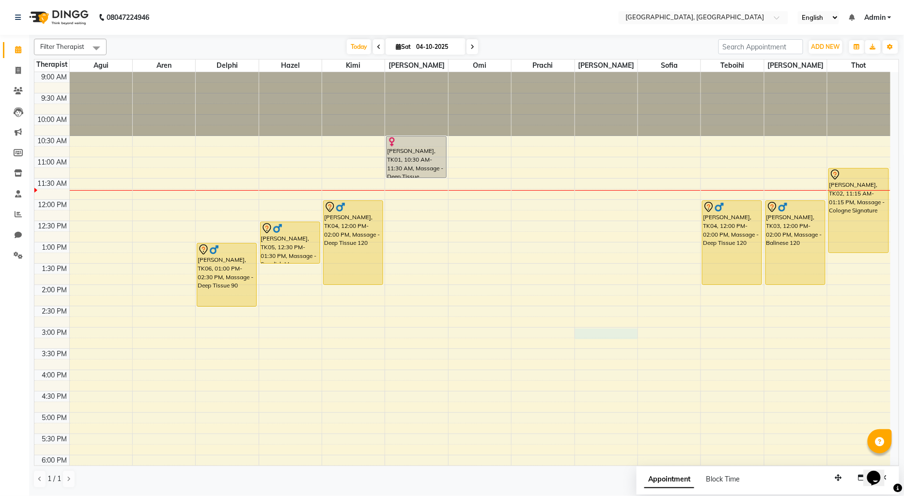
click at [580, 331] on div "9:00 AM 9:30 AM 10:00 AM 10:30 AM 11:00 AM 11:30 AM 12:00 PM 12:30 PM 1:00 PM 1…" at bounding box center [462, 370] width 856 height 596
select select "7700"
select select "900"
select select "tentative"
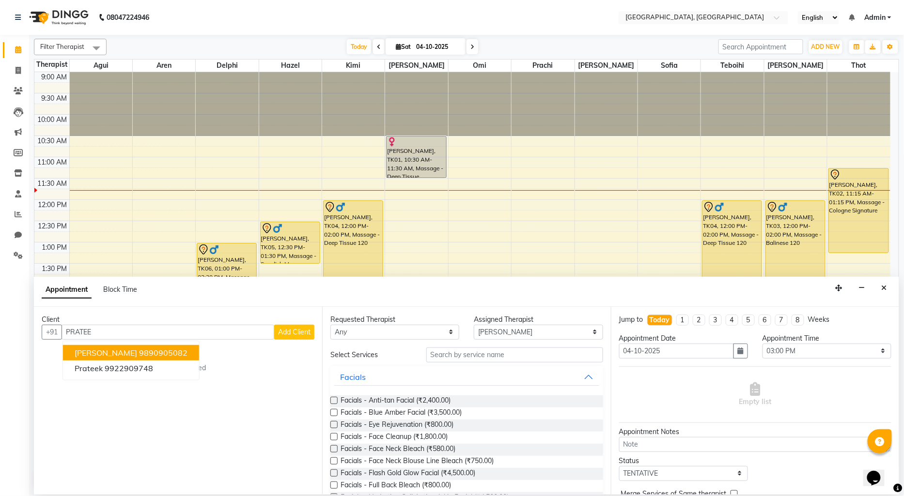
click at [167, 350] on ngb-highlight "9890905082" at bounding box center [163, 353] width 48 height 10
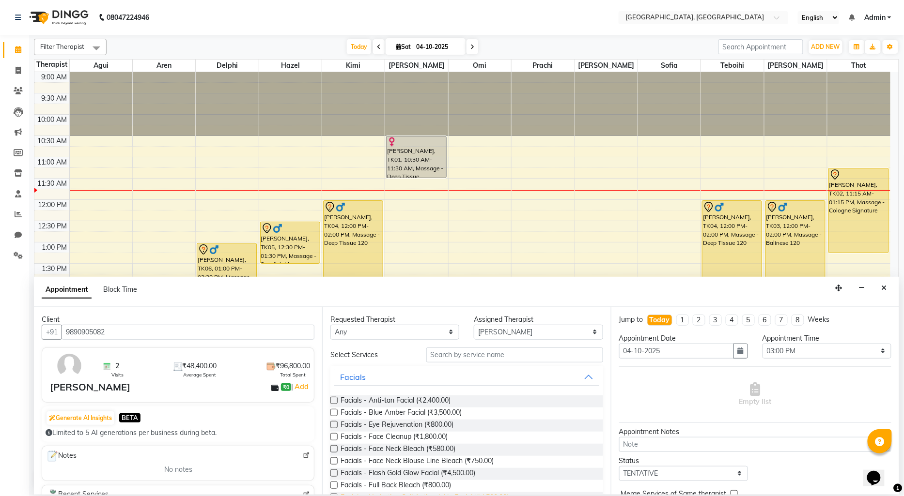
type input "9890905082"
click at [466, 355] on input "text" at bounding box center [514, 355] width 177 height 15
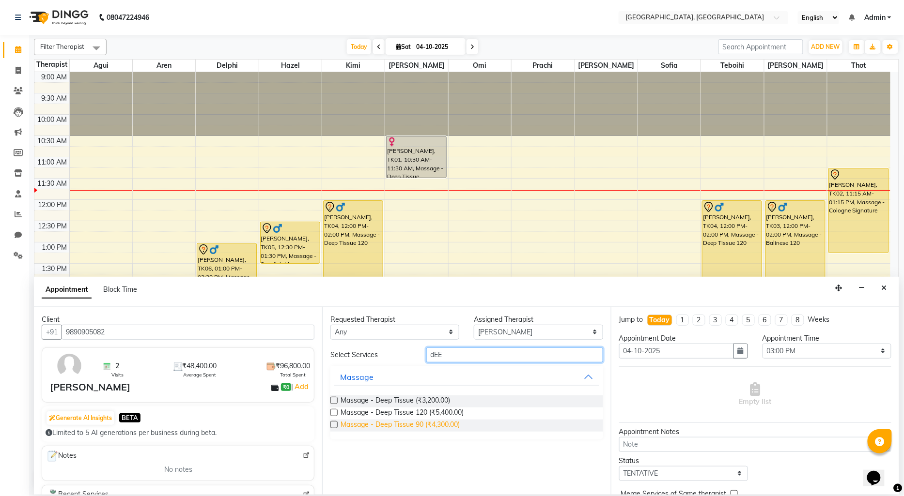
type input "dEE"
click at [436, 425] on span "Massage - Deep Tissue 90 (₹4,300.00)" at bounding box center [400, 426] width 119 height 12
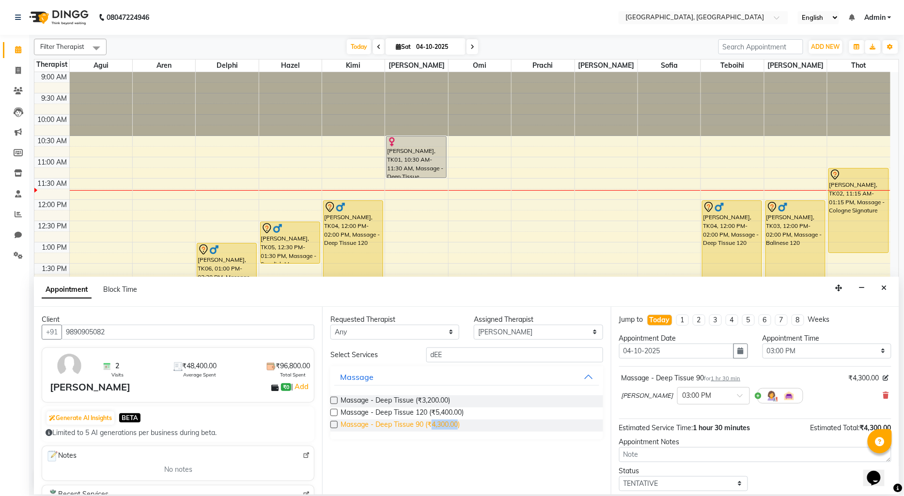
click at [436, 425] on span "Massage - Deep Tissue 90 (₹4,300.00)" at bounding box center [400, 426] width 119 height 12
checkbox input "false"
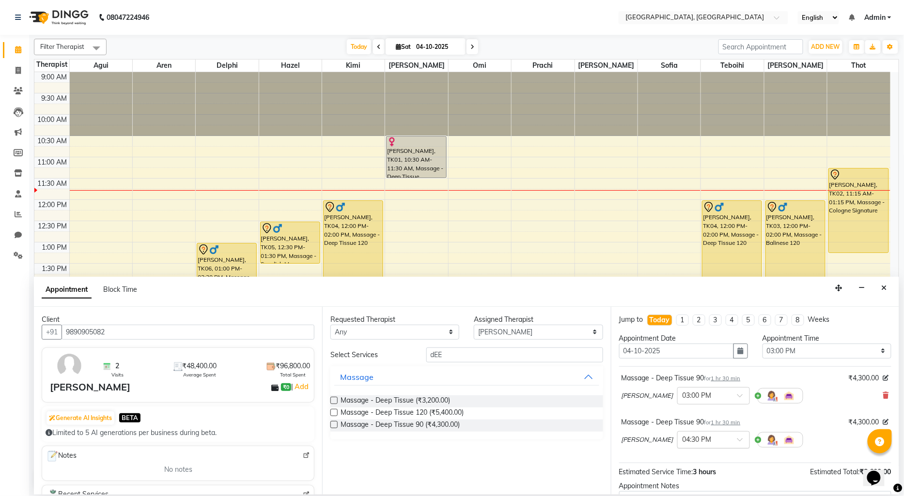
click at [682, 439] on input "text" at bounding box center [703, 439] width 43 height 10
click at [678, 459] on div "03:00 PM" at bounding box center [714, 458] width 72 height 18
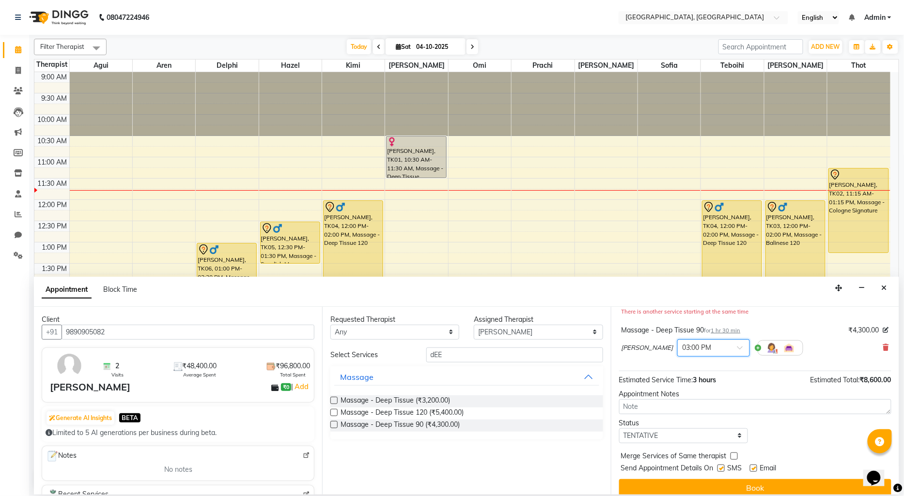
scroll to position [112, 0]
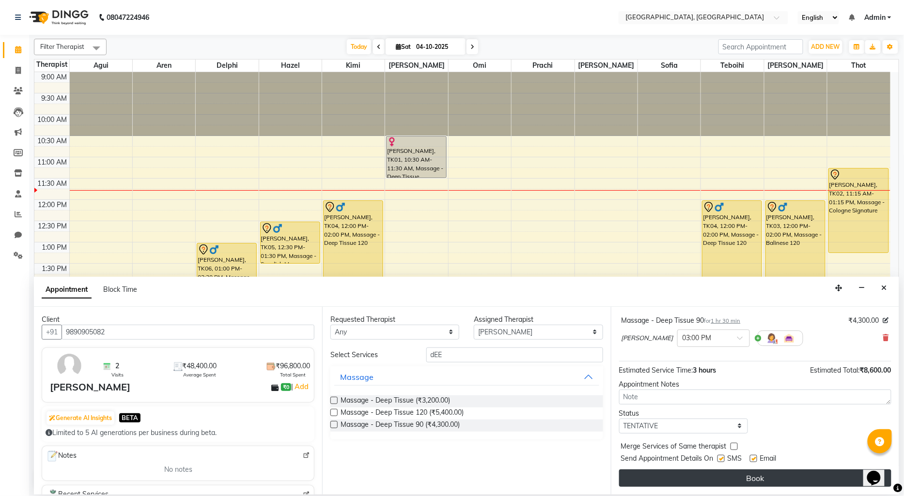
click at [685, 481] on button "Book" at bounding box center [755, 478] width 272 height 17
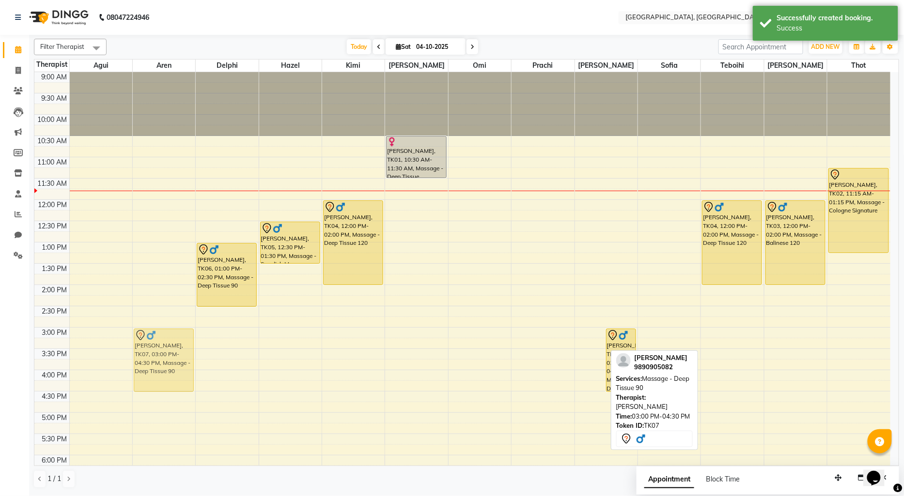
drag, startPoint x: 585, startPoint y: 379, endPoint x: 172, endPoint y: 374, distance: 412.7
click at [172, 374] on tr "[PERSON_NAME], TK07, 03:00 PM-04:30 PM, Massage - Deep Tissue 90 [PERSON_NAME],…" at bounding box center [462, 370] width 856 height 596
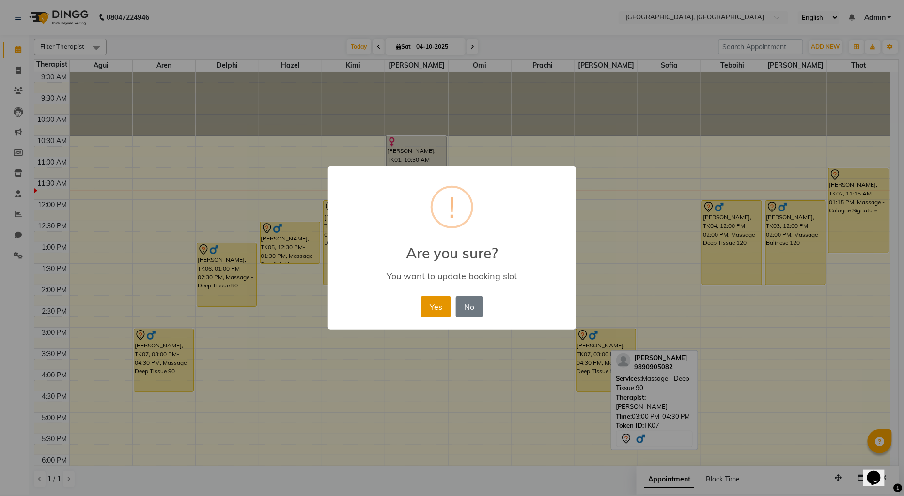
click at [438, 302] on button "Yes" at bounding box center [436, 306] width 30 height 21
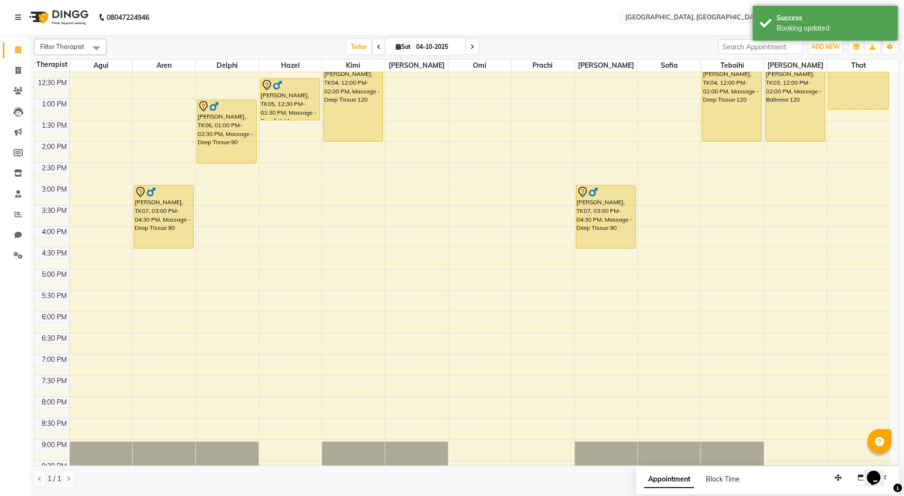
scroll to position [205, 0]
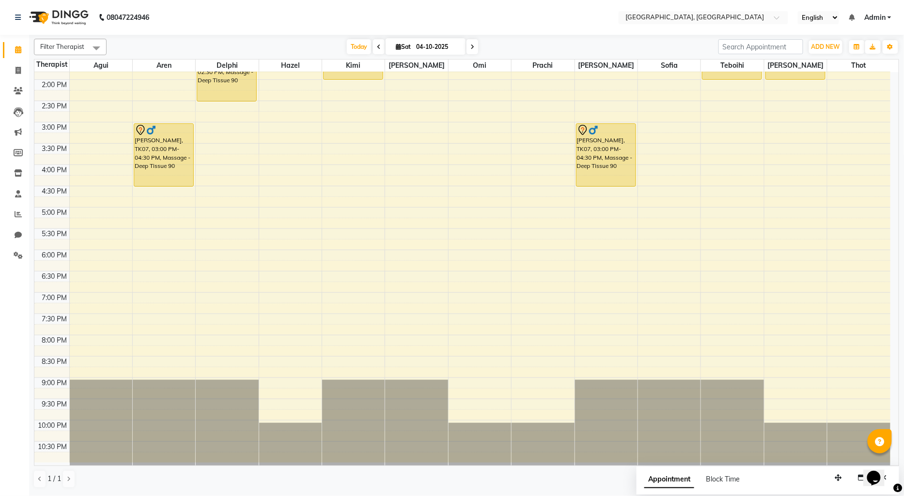
click at [261, 212] on div "9:00 AM 9:30 AM 10:00 AM 10:30 AM 11:00 AM 11:30 AM 12:00 PM 12:30 PM 1:00 PM 1…" at bounding box center [462, 165] width 856 height 596
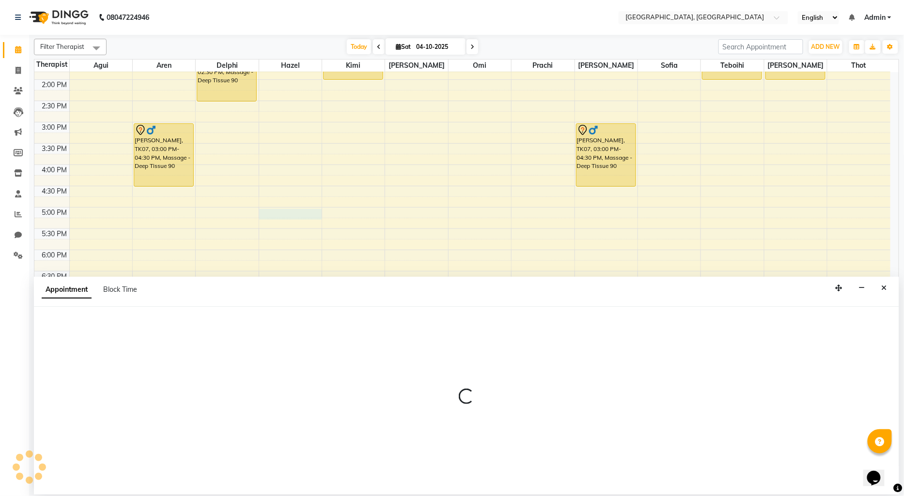
select select "43726"
select select "1020"
select select "tentative"
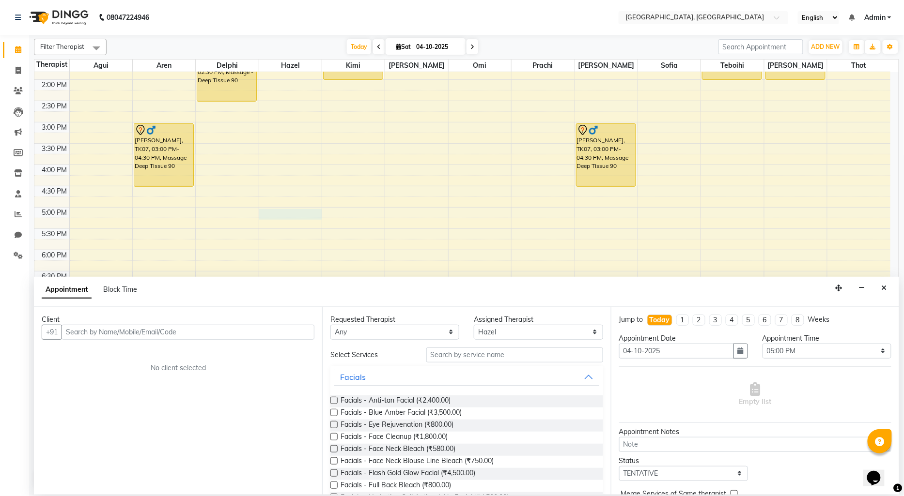
click at [68, 330] on input "text" at bounding box center [188, 332] width 253 height 15
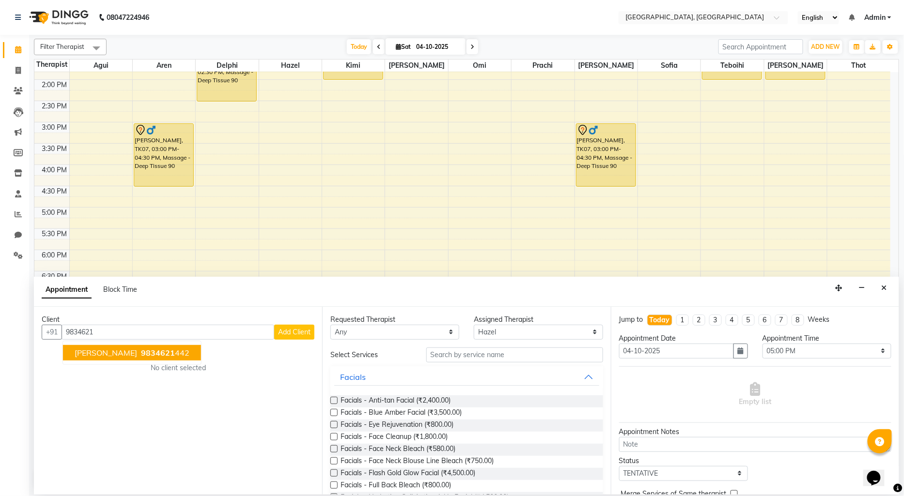
click at [83, 350] on span "[PERSON_NAME]" at bounding box center [106, 353] width 62 height 10
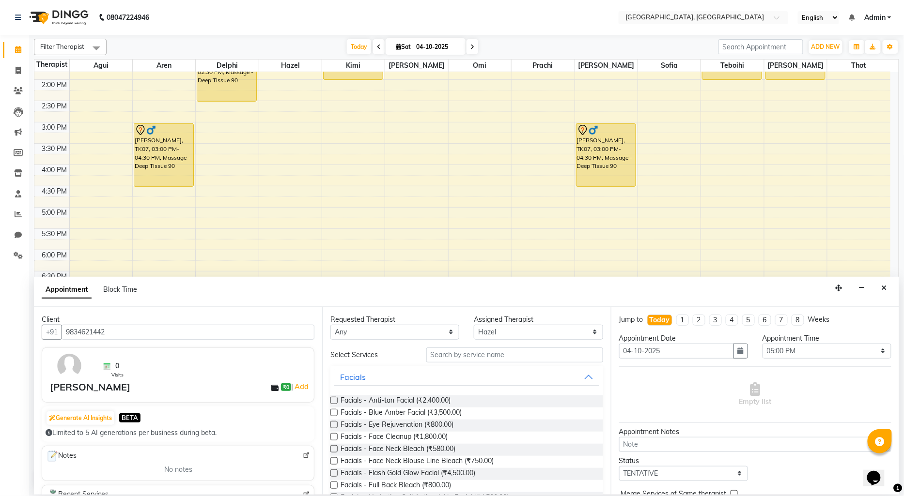
type input "9834621442"
click at [469, 356] on input "text" at bounding box center [514, 355] width 177 height 15
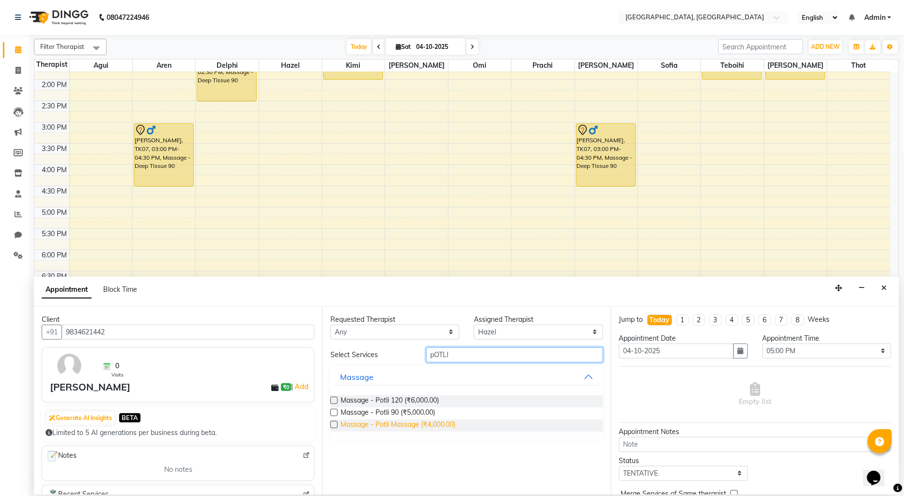
type input "pOTLI"
click at [446, 424] on span "Massage - Potli Massage (₹4,000.00)" at bounding box center [398, 426] width 115 height 12
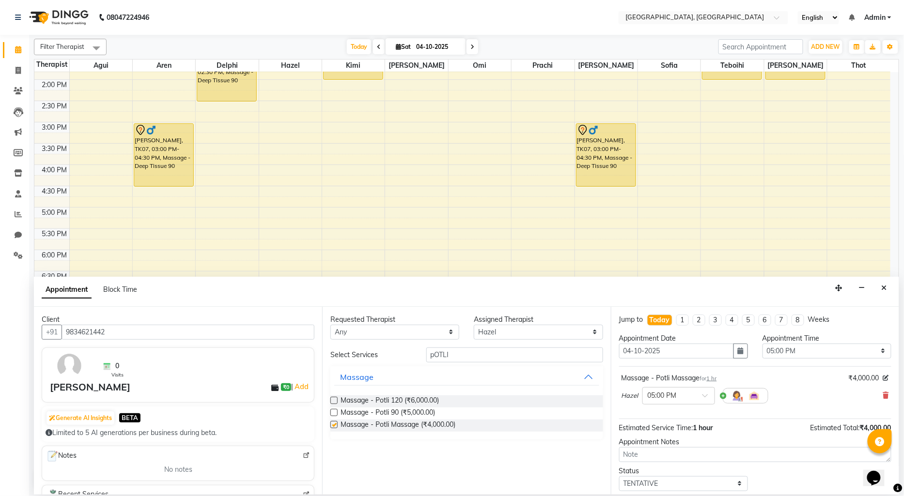
checkbox input "false"
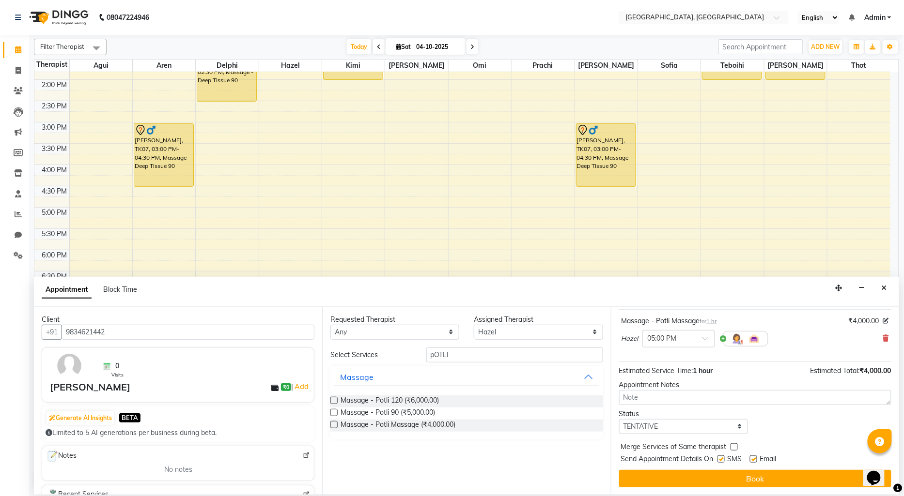
click at [728, 468] on div "Jump to [DATE] 1 2 3 4 5 6 7 8 Weeks Appointment Date [DATE] Appointment Time S…" at bounding box center [755, 401] width 288 height 188
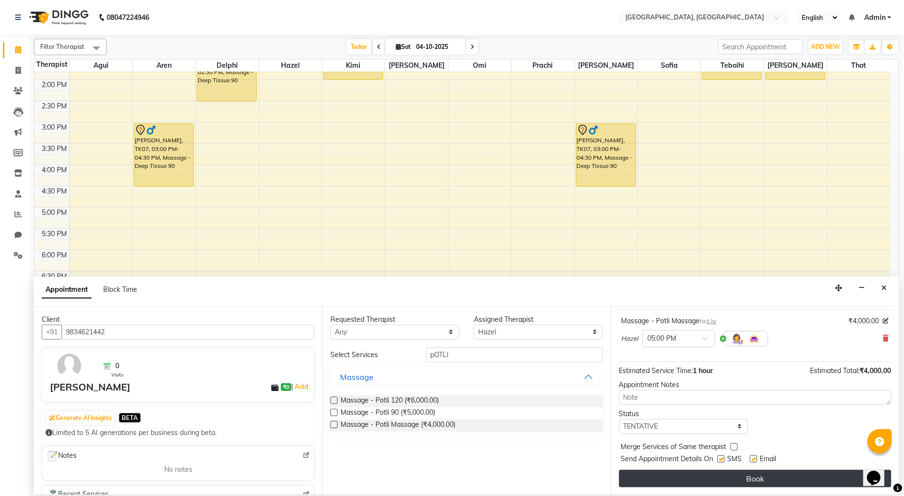
click at [727, 476] on button "Book" at bounding box center [755, 478] width 272 height 17
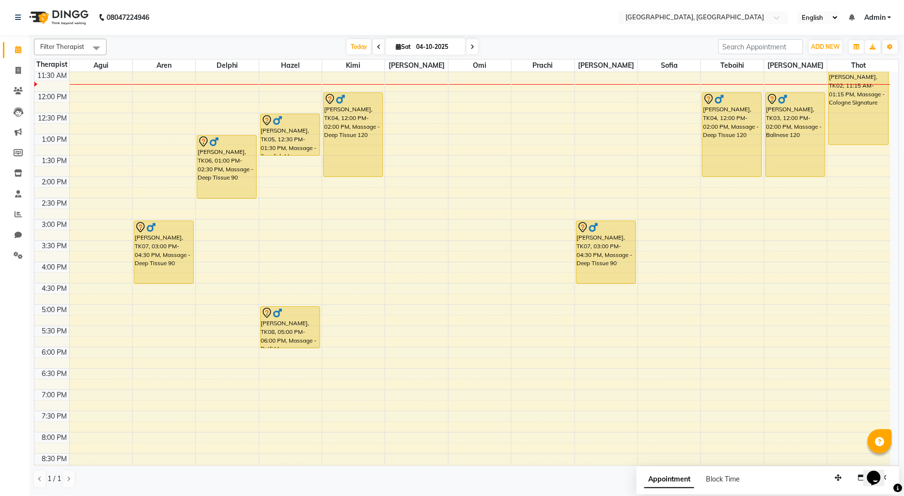
scroll to position [44, 0]
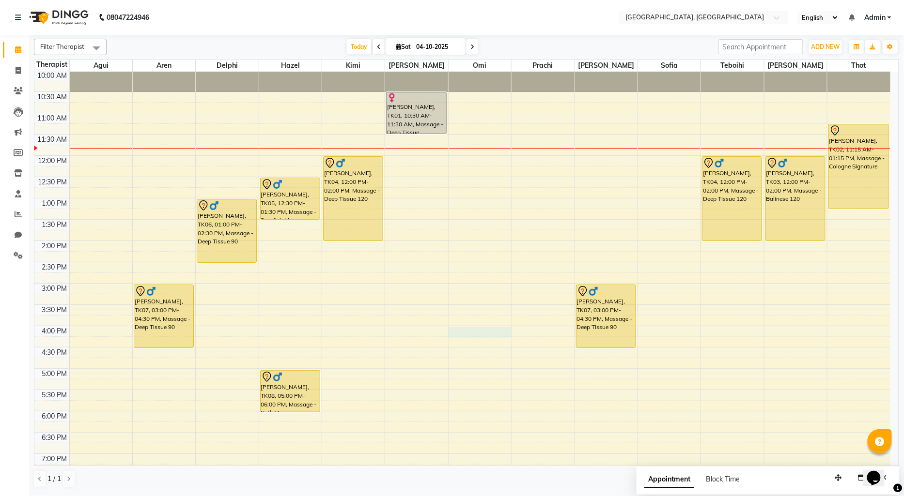
click at [449, 333] on div "9:00 AM 9:30 AM 10:00 AM 10:30 AM 11:00 AM 11:30 AM 12:00 PM 12:30 PM 1:00 PM 1…" at bounding box center [462, 326] width 856 height 596
select select "44074"
select select "960"
select select "tentative"
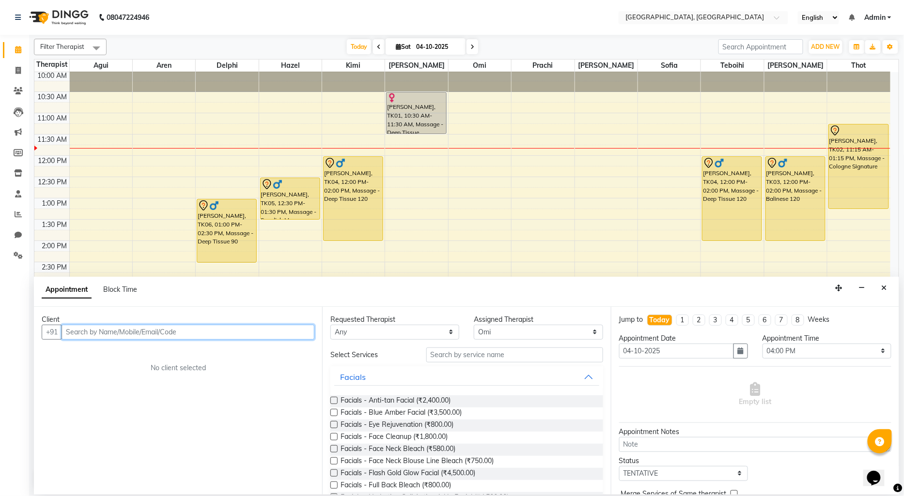
click at [101, 327] on input "text" at bounding box center [188, 332] width 253 height 15
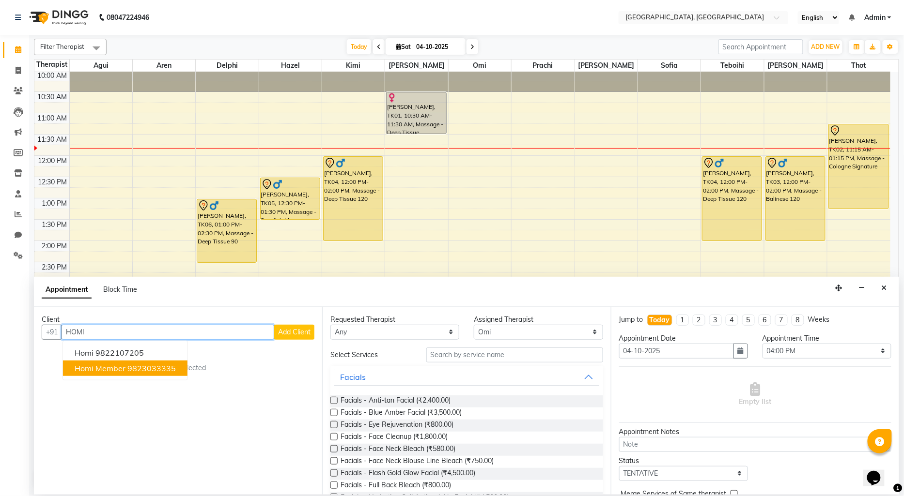
click at [124, 369] on span "Homi Member" at bounding box center [100, 369] width 51 height 10
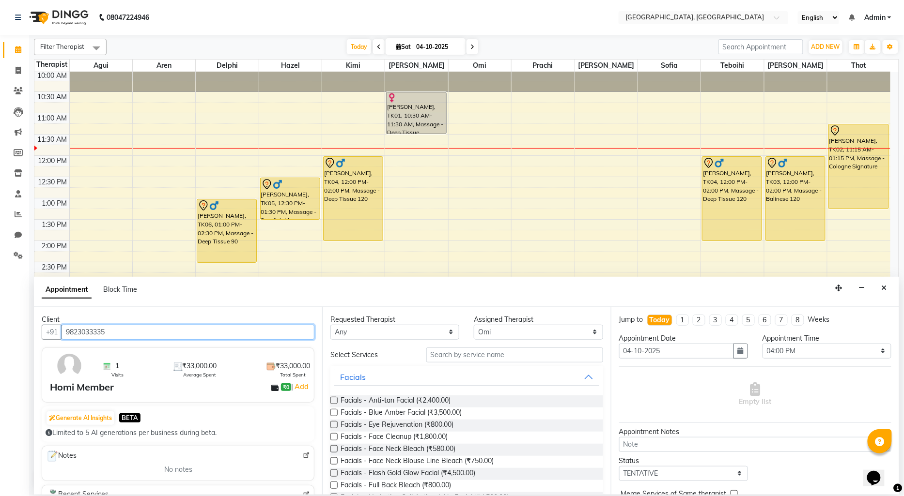
type input "9823033335"
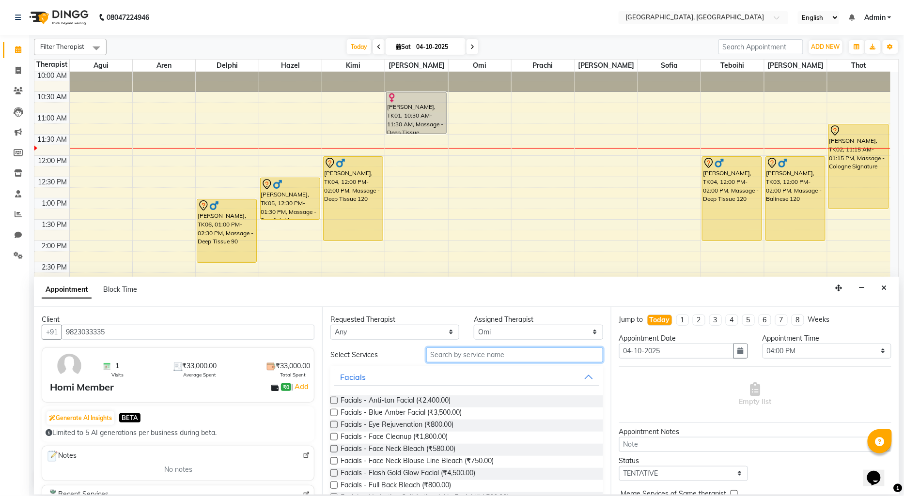
click at [475, 356] on input "text" at bounding box center [514, 355] width 177 height 15
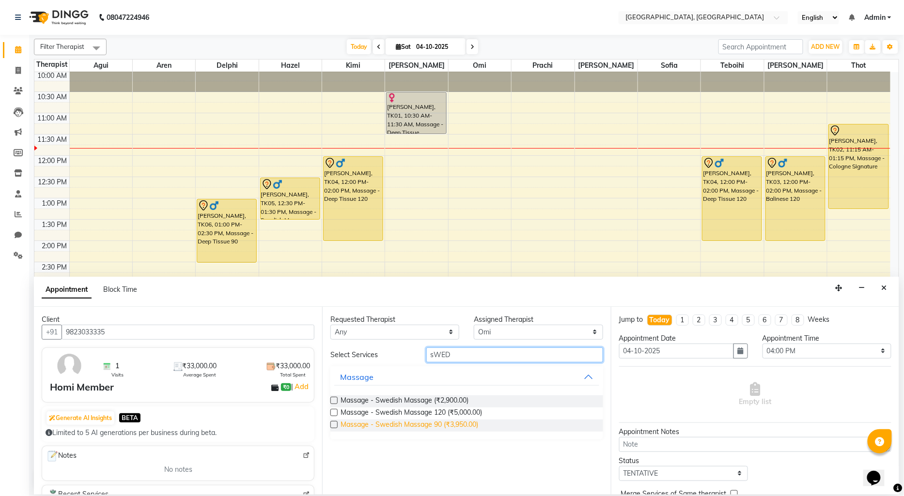
type input "sWED"
click at [463, 424] on span "Massage - Swedish Massage 90 (₹3,950.00)" at bounding box center [410, 426] width 138 height 12
checkbox input "false"
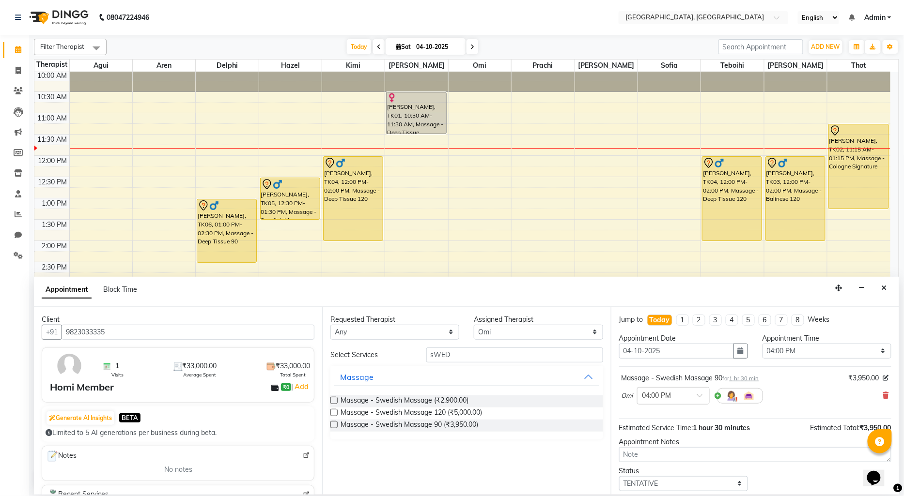
scroll to position [57, 0]
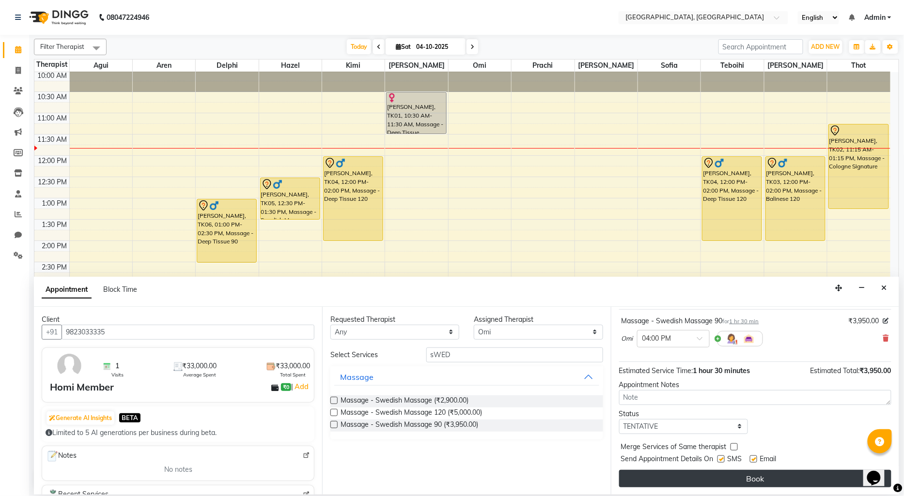
click at [744, 481] on button "Book" at bounding box center [755, 478] width 272 height 17
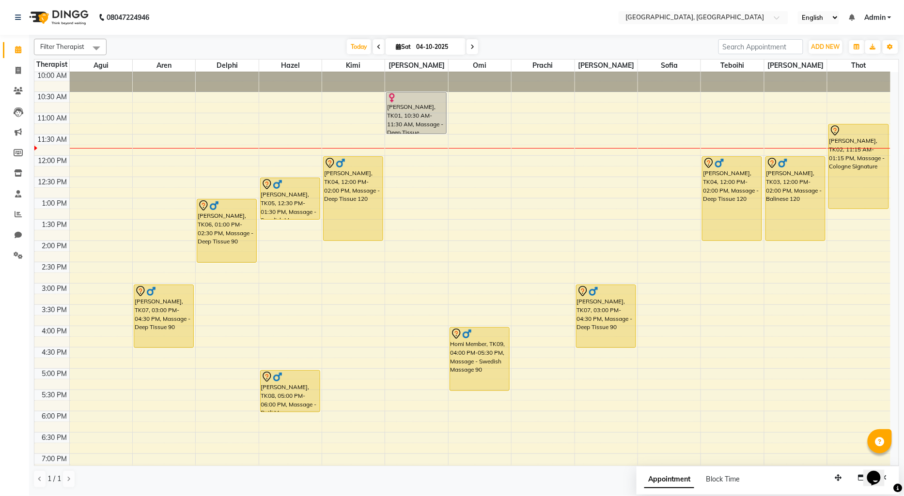
click at [202, 417] on div "9:00 AM 9:30 AM 10:00 AM 10:30 AM 11:00 AM 11:30 AM 12:00 PM 12:30 PM 1:00 PM 1…" at bounding box center [462, 326] width 856 height 596
select select "7707"
select select "1080"
select select "tentative"
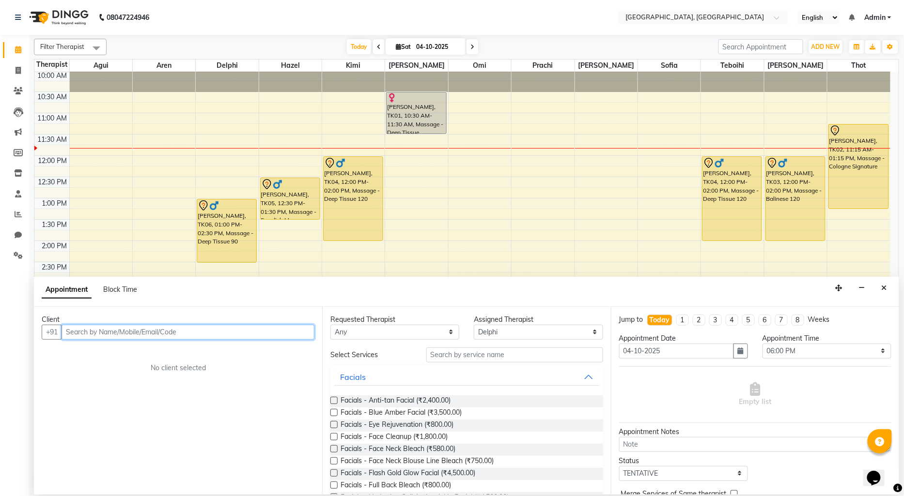
paste input "9028117970"
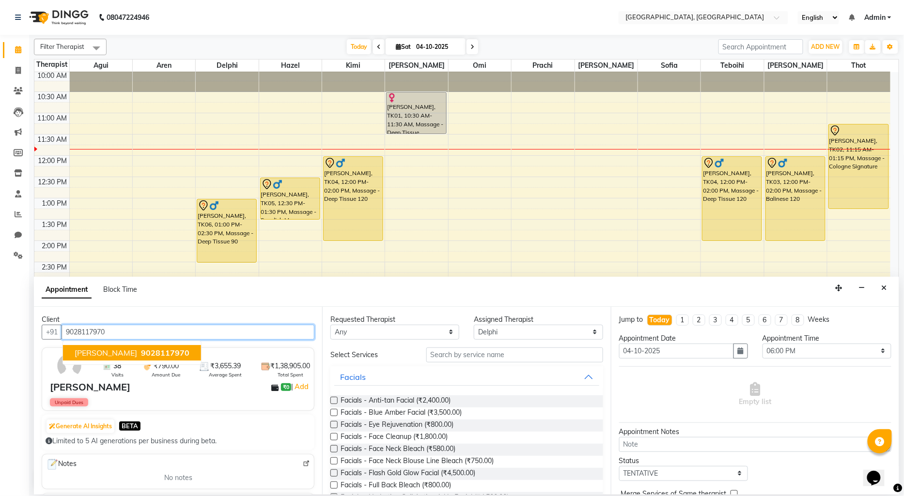
click at [143, 349] on span "9028117970" at bounding box center [165, 353] width 48 height 10
type input "9028117970"
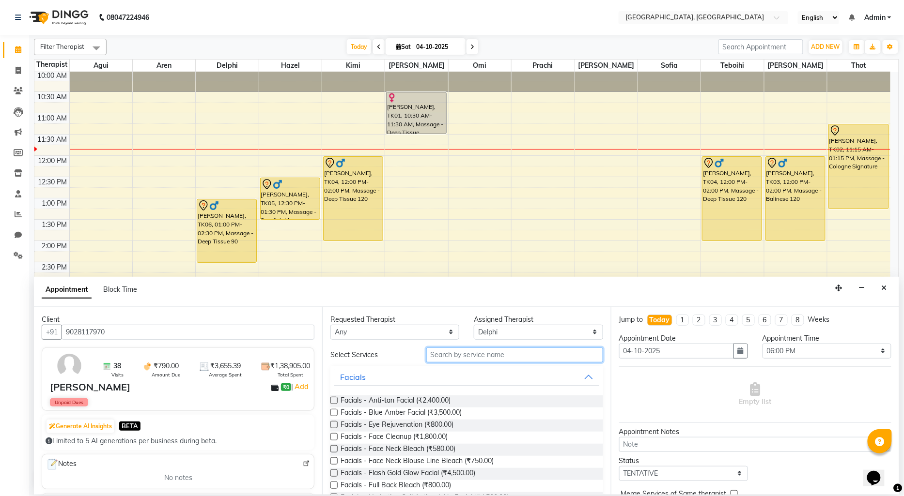
click at [511, 360] on input "text" at bounding box center [514, 355] width 177 height 15
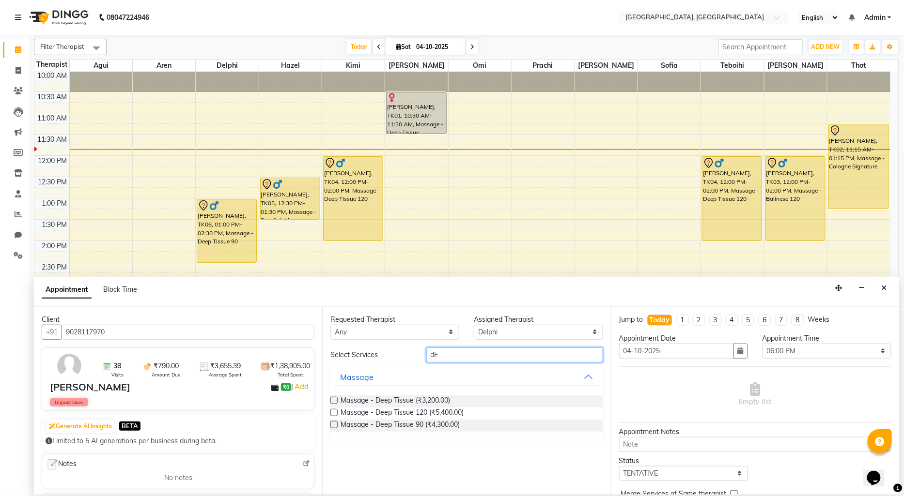
type input "d"
type input "sWED"
click at [472, 424] on span "Massage - Swedish Massage 90 (₹3,950.00)" at bounding box center [410, 426] width 138 height 12
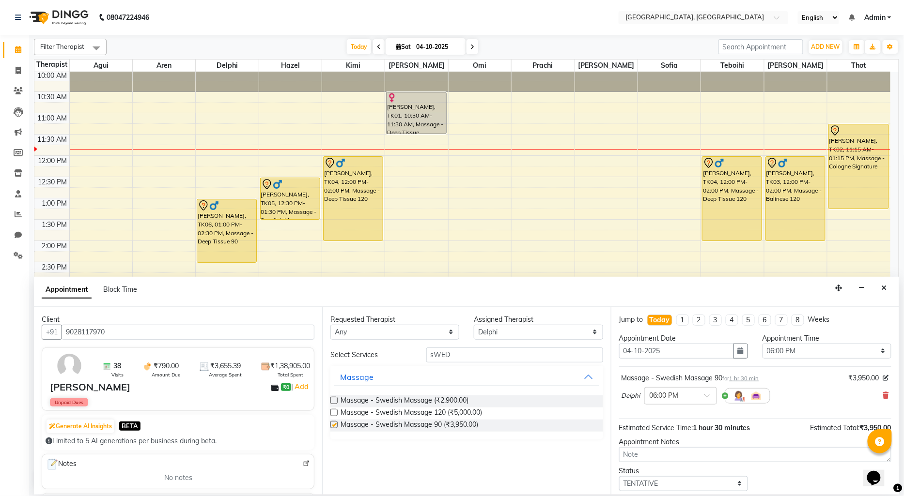
checkbox input "false"
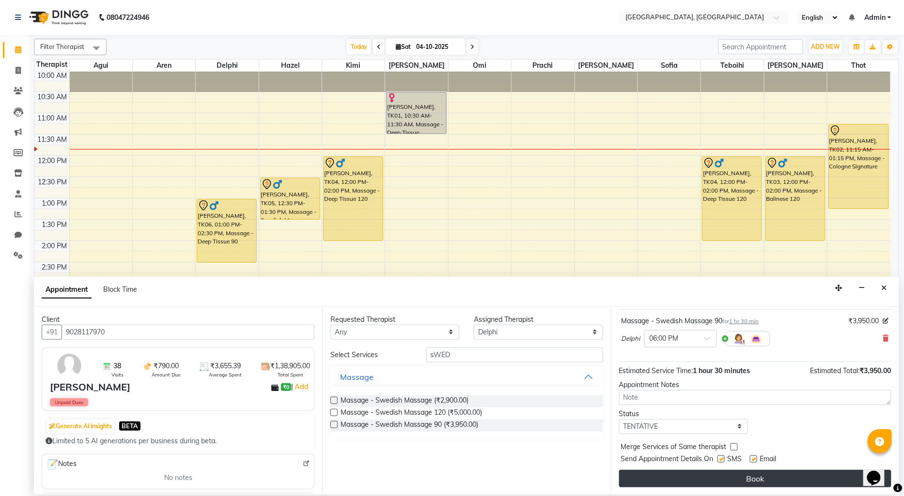
click at [734, 478] on button "Book" at bounding box center [755, 478] width 272 height 17
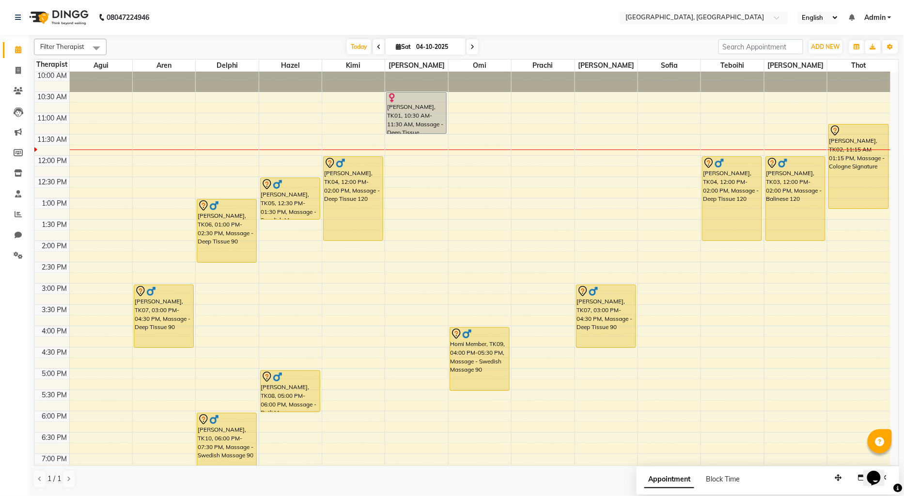
scroll to position [0, 0]
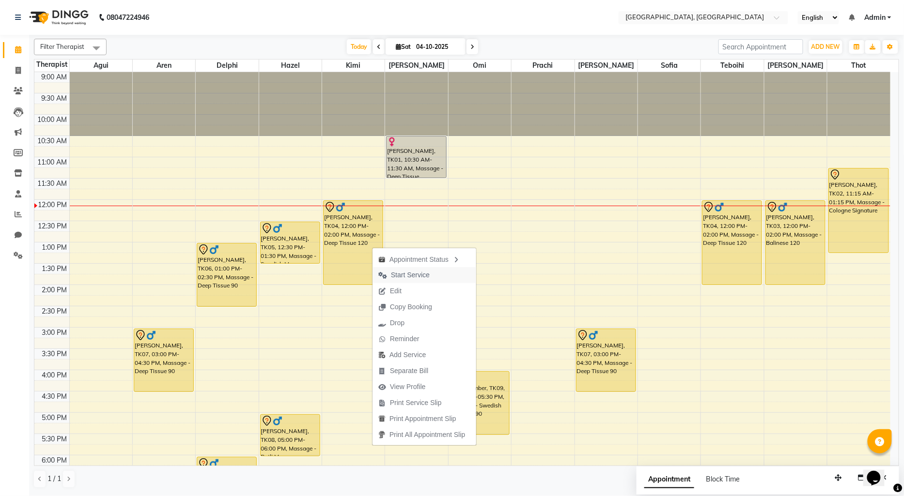
click at [401, 273] on span "Start Service" at bounding box center [410, 275] width 39 height 10
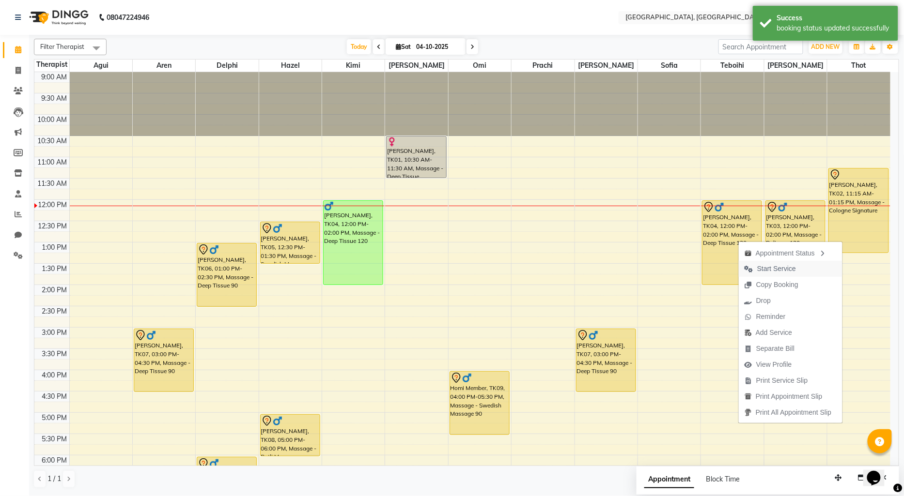
click at [747, 267] on icon "button" at bounding box center [748, 269] width 9 height 7
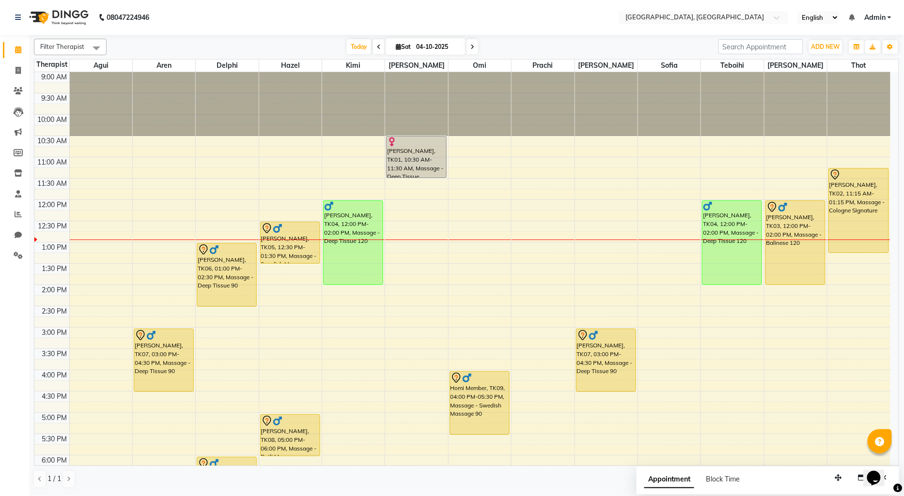
click at [391, 201] on div "9:00 AM 9:30 AM 10:00 AM 10:30 AM 11:00 AM 11:30 AM 12:00 PM 12:30 PM 1:00 PM 1…" at bounding box center [462, 370] width 856 height 596
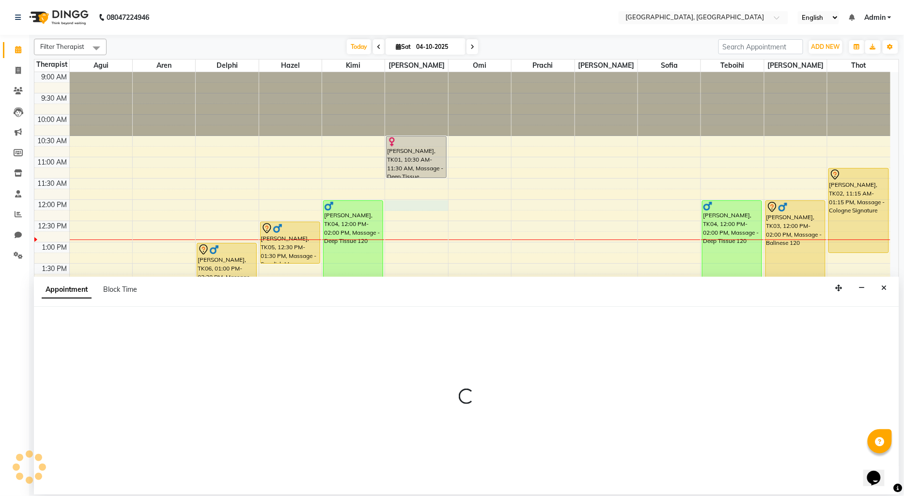
select select "12125"
select select "720"
select select "tentative"
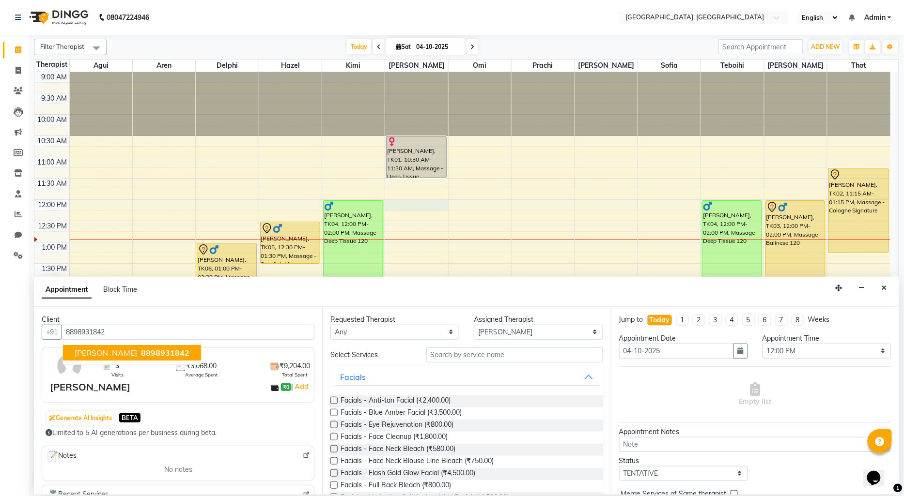
click at [141, 349] on span "8898931842" at bounding box center [165, 353] width 48 height 10
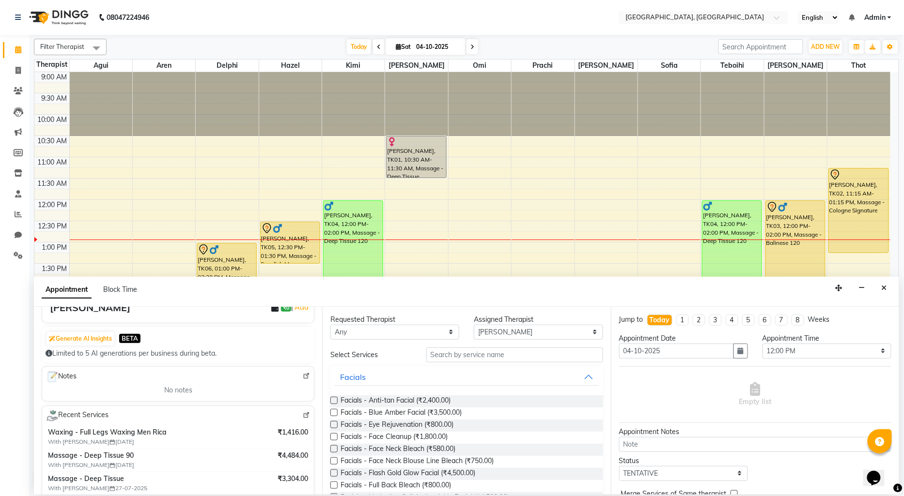
scroll to position [108, 0]
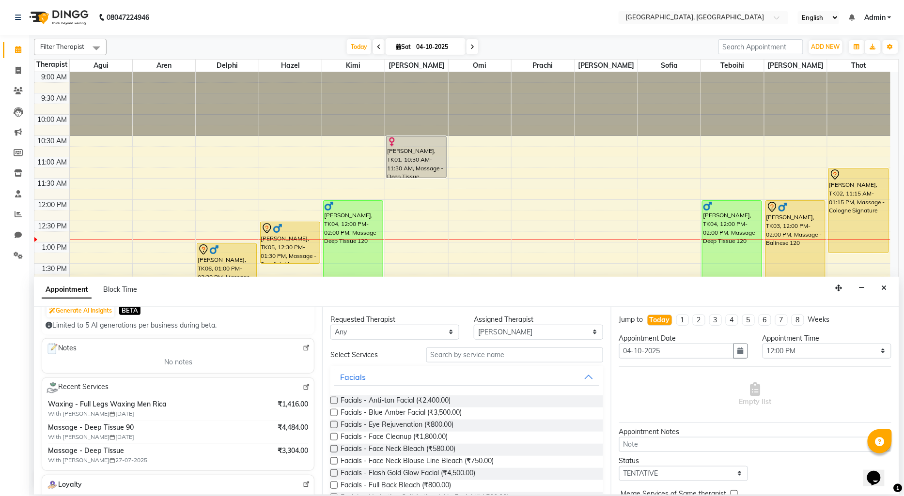
type input "8898931842"
click at [451, 358] on input "text" at bounding box center [514, 355] width 177 height 15
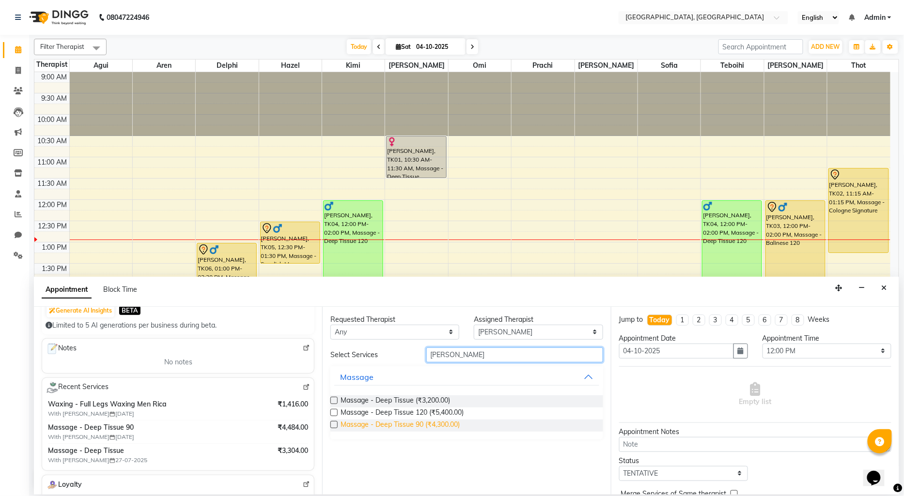
type input "[PERSON_NAME]"
click at [448, 429] on span "Massage - Deep Tissue 90 (₹4,300.00)" at bounding box center [400, 426] width 119 height 12
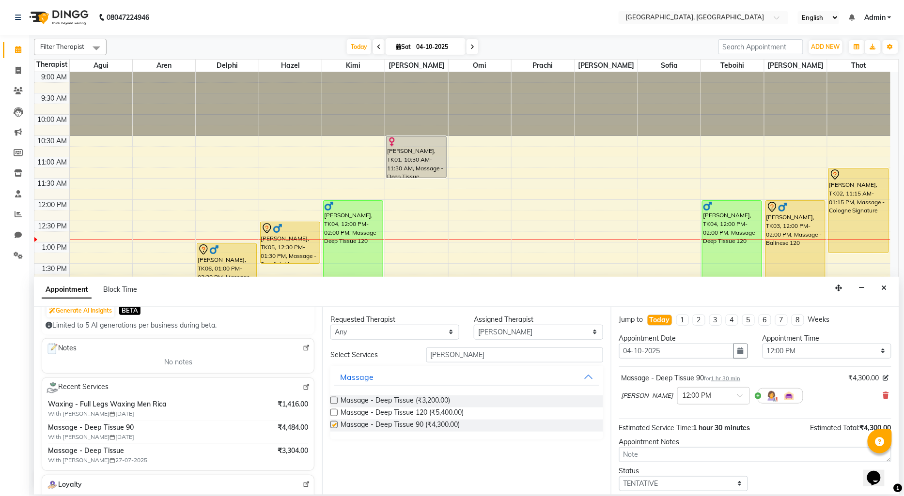
checkbox input "false"
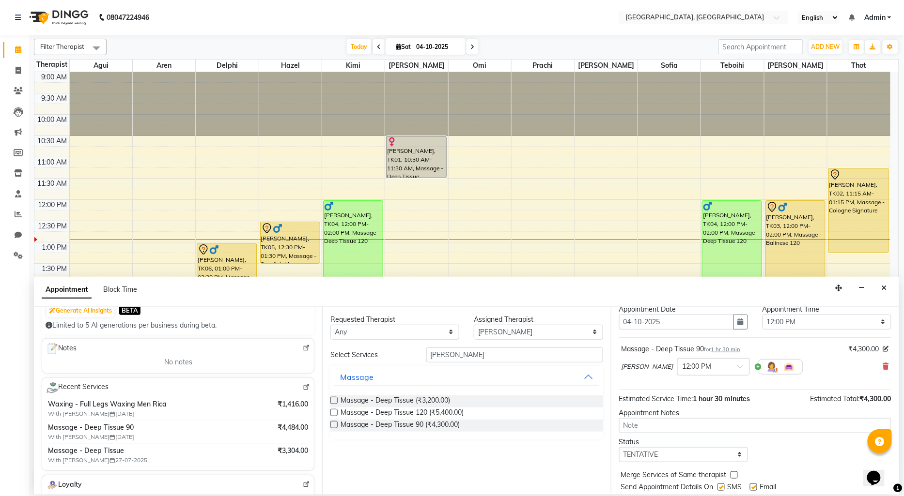
scroll to position [57, 0]
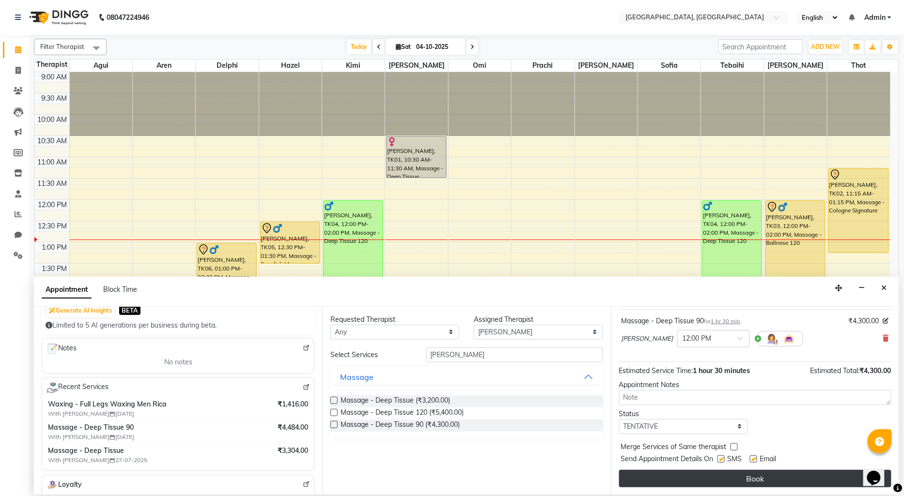
click at [752, 475] on button "Book" at bounding box center [755, 478] width 272 height 17
